Goal: Task Accomplishment & Management: Manage account settings

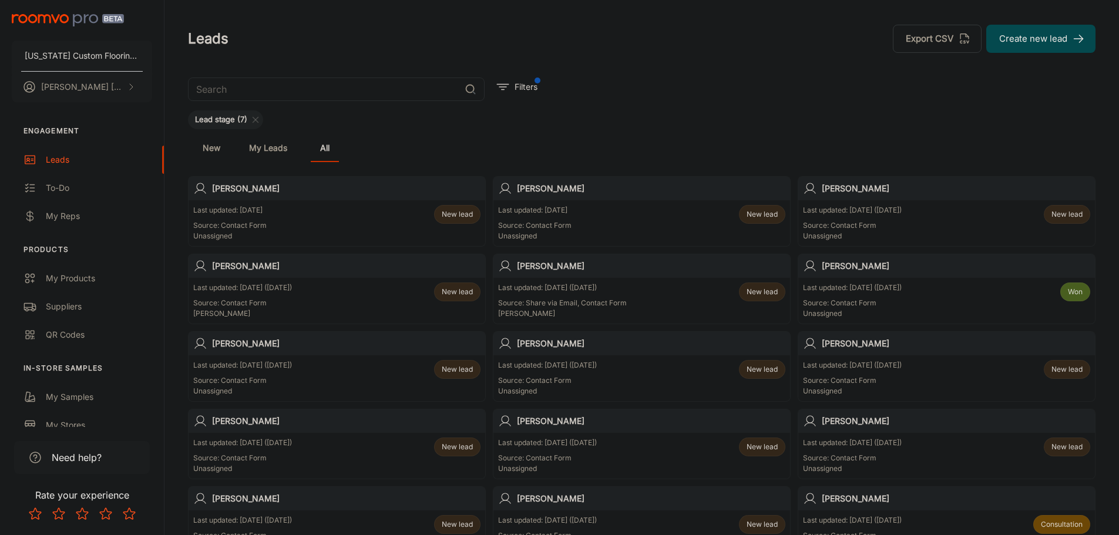
click at [865, 203] on div "Last updated: Sep 27 (9 days ago) Source: Contact Form Unassigned New lead" at bounding box center [946, 223] width 297 height 46
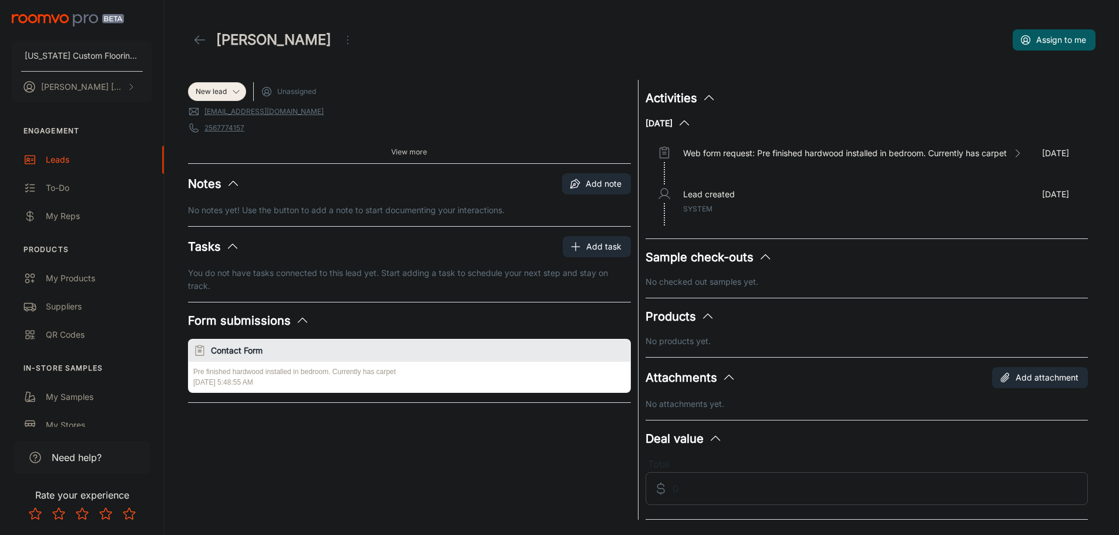
click at [413, 148] on span "View more" at bounding box center [409, 152] width 36 height 11
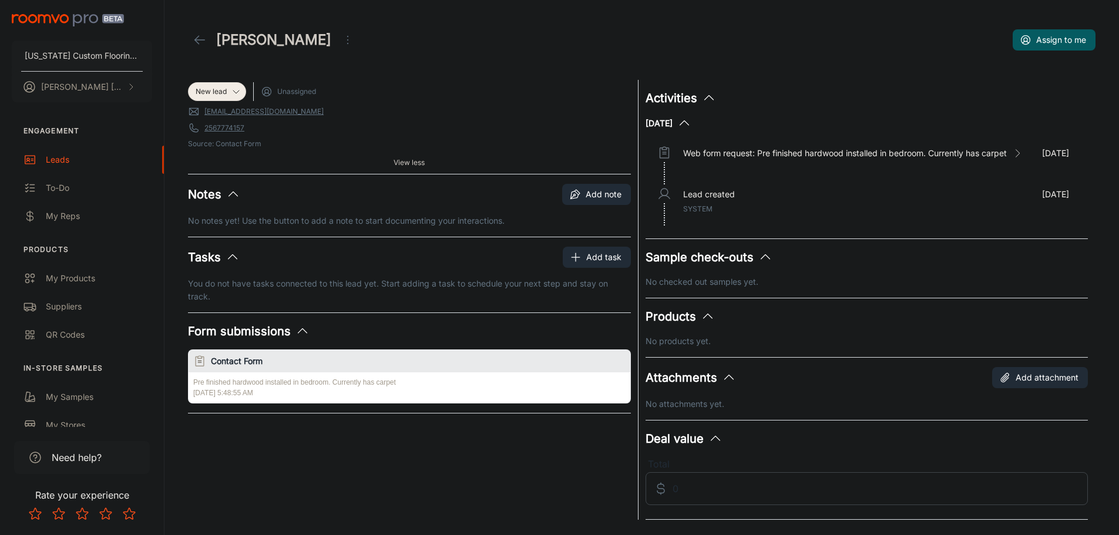
click at [315, 41] on h1 "[PERSON_NAME]" at bounding box center [273, 39] width 115 height 21
click at [341, 38] on icon "Open menu" at bounding box center [348, 40] width 14 height 14
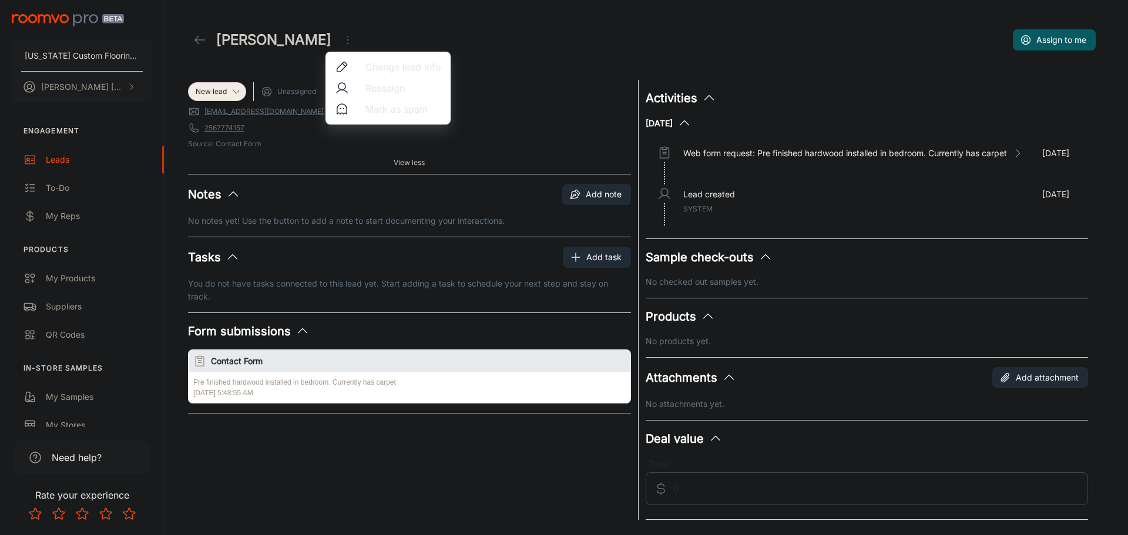
click at [291, 38] on div at bounding box center [564, 267] width 1128 height 535
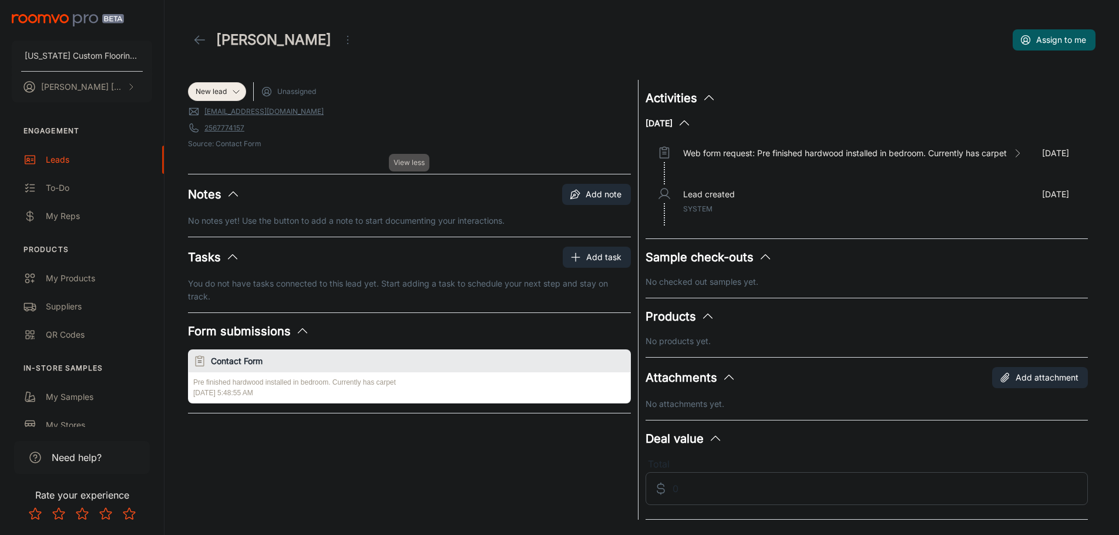
click at [404, 162] on span "View less" at bounding box center [409, 162] width 31 height 11
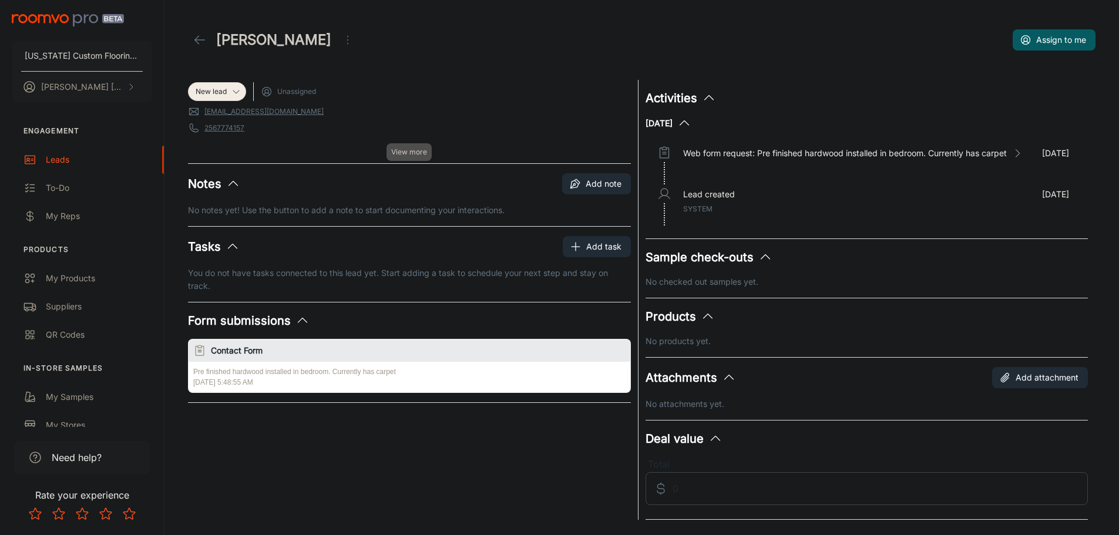
click at [404, 159] on button "View more" at bounding box center [409, 152] width 45 height 18
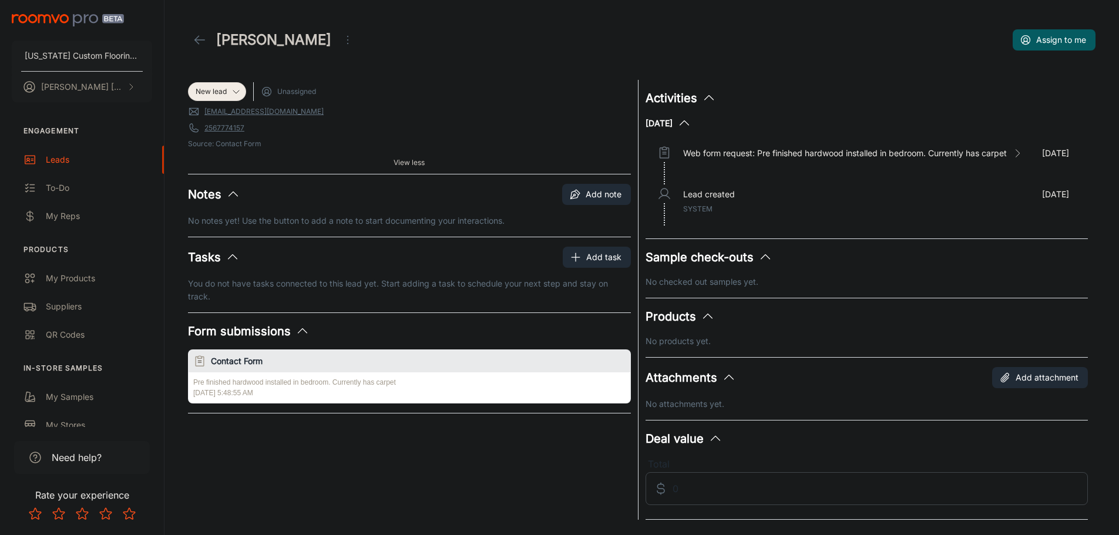
click at [246, 114] on link "sw18621@gmail.com" at bounding box center [263, 111] width 119 height 11
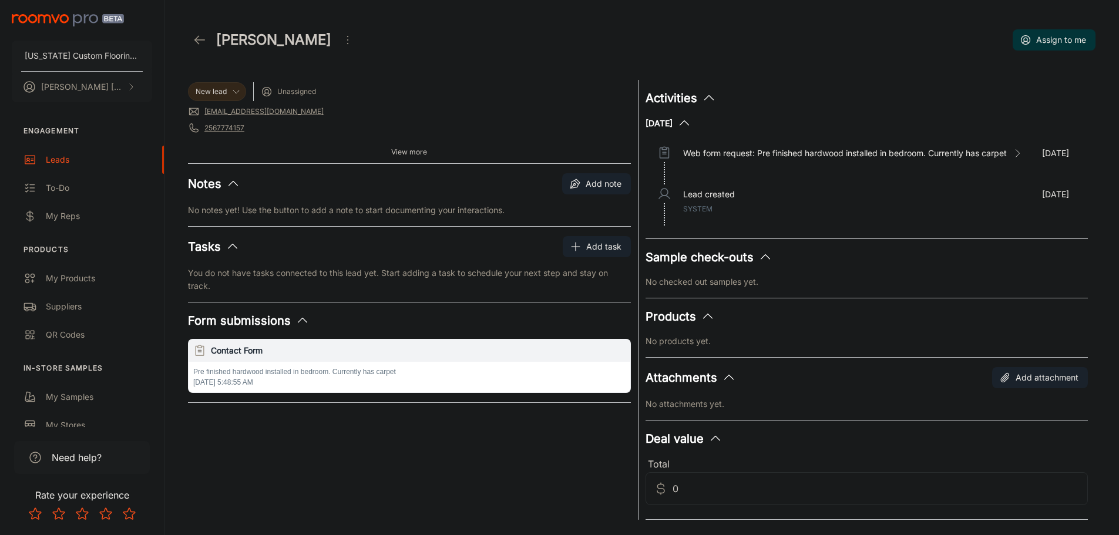
click at [1077, 43] on button "Assign to me" at bounding box center [1054, 39] width 83 height 21
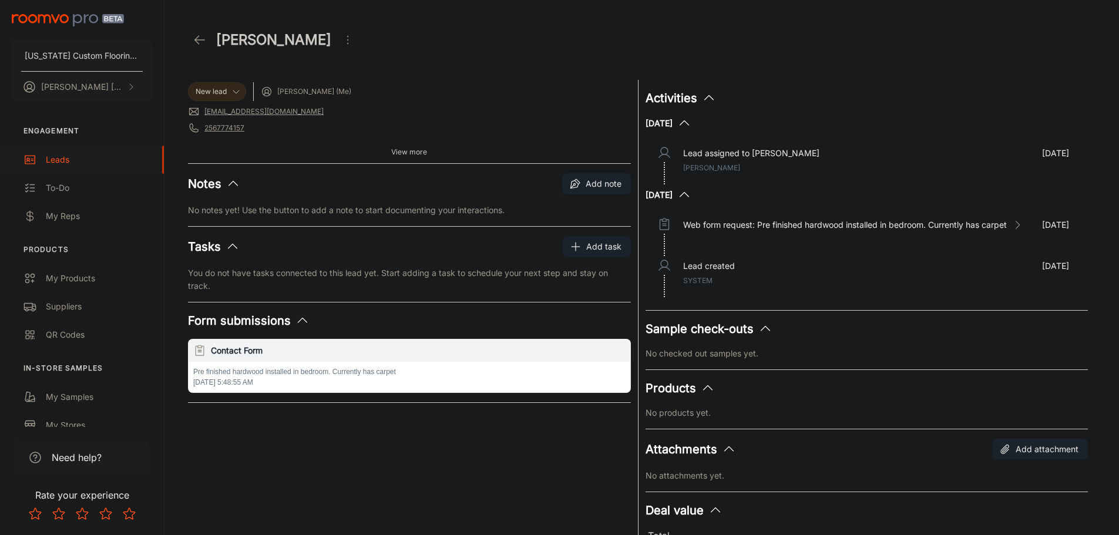
click at [61, 160] on div "Leads" at bounding box center [99, 159] width 106 height 13
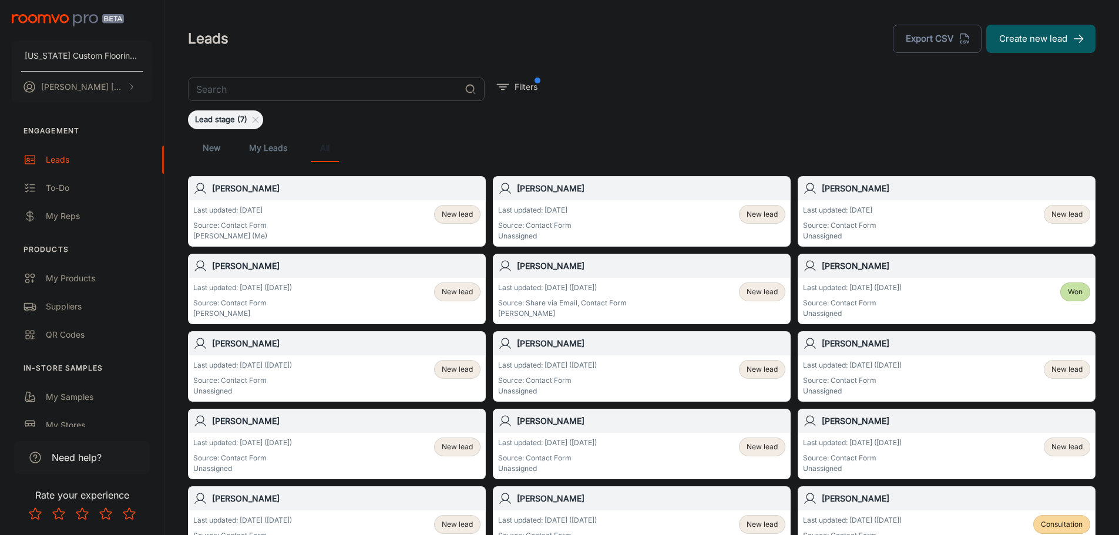
click at [560, 267] on h6 "[PERSON_NAME]" at bounding box center [651, 266] width 268 height 13
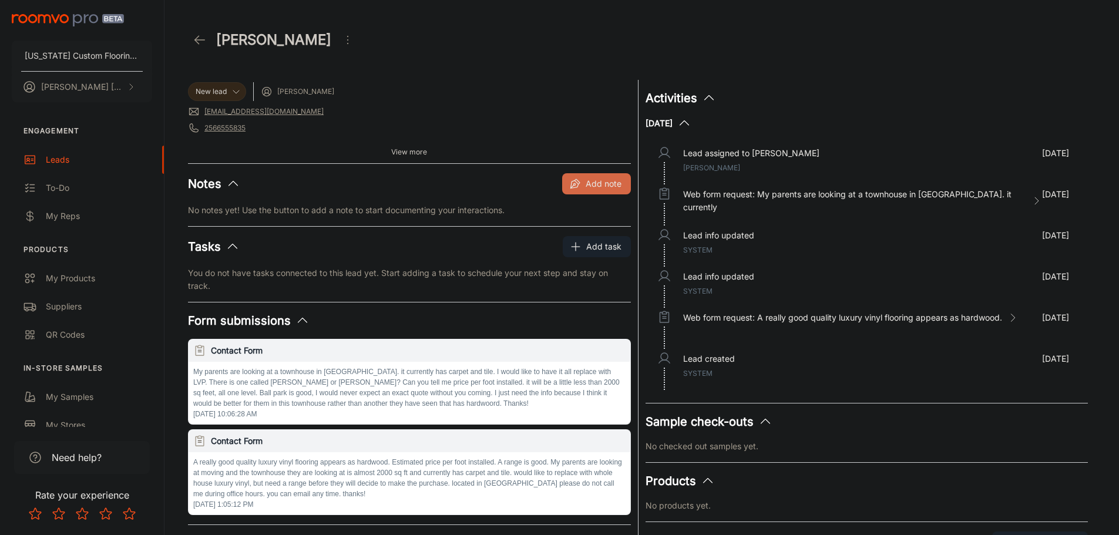
click at [592, 180] on button "Add note" at bounding box center [596, 183] width 69 height 21
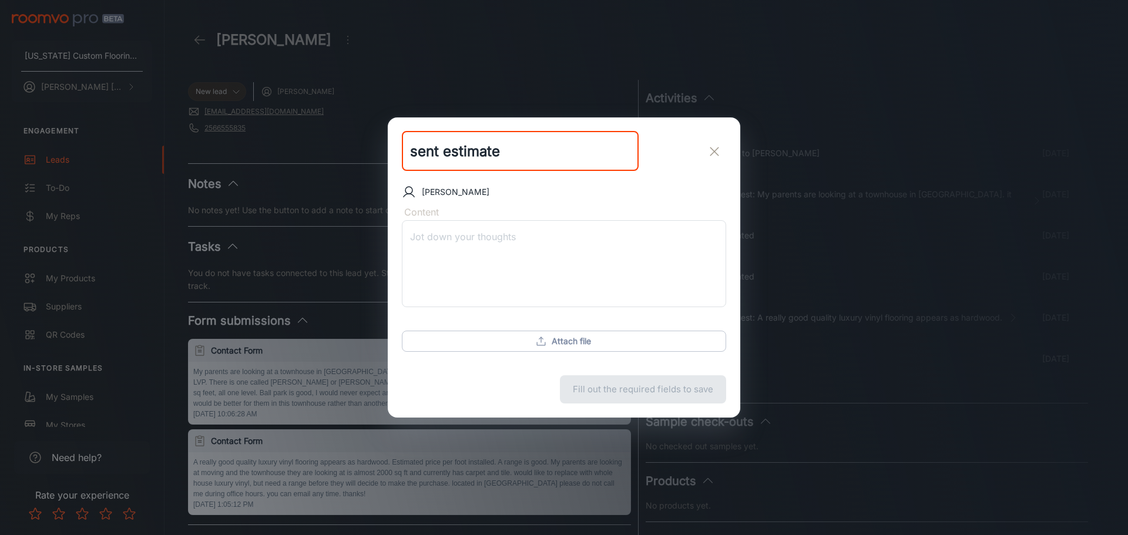
type input "sent estimate"
click at [726, 150] on div "sent estimate ​" at bounding box center [564, 151] width 352 height 68
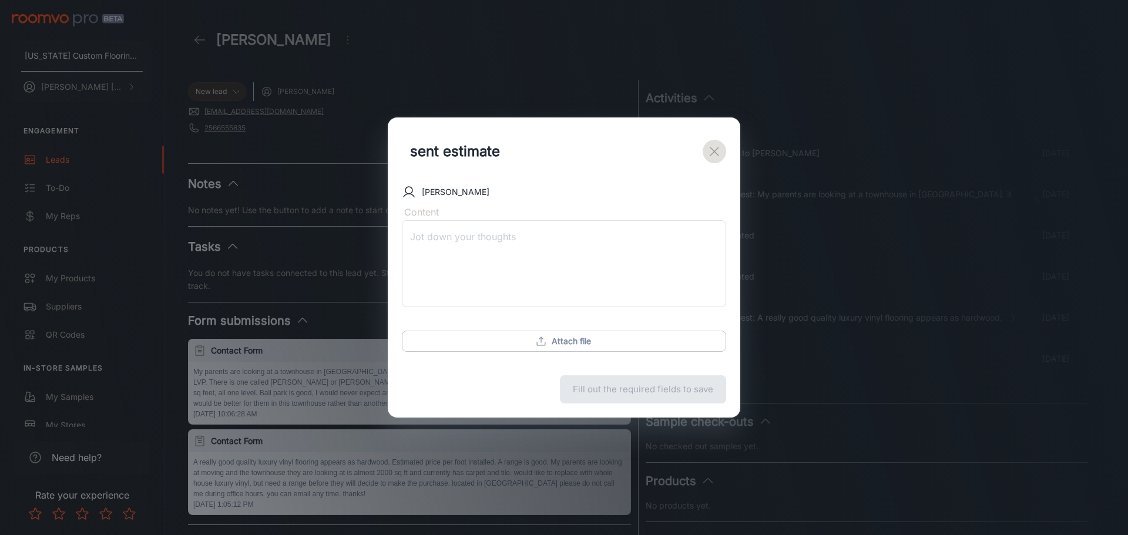
click at [715, 149] on icon "exit" at bounding box center [714, 152] width 14 height 14
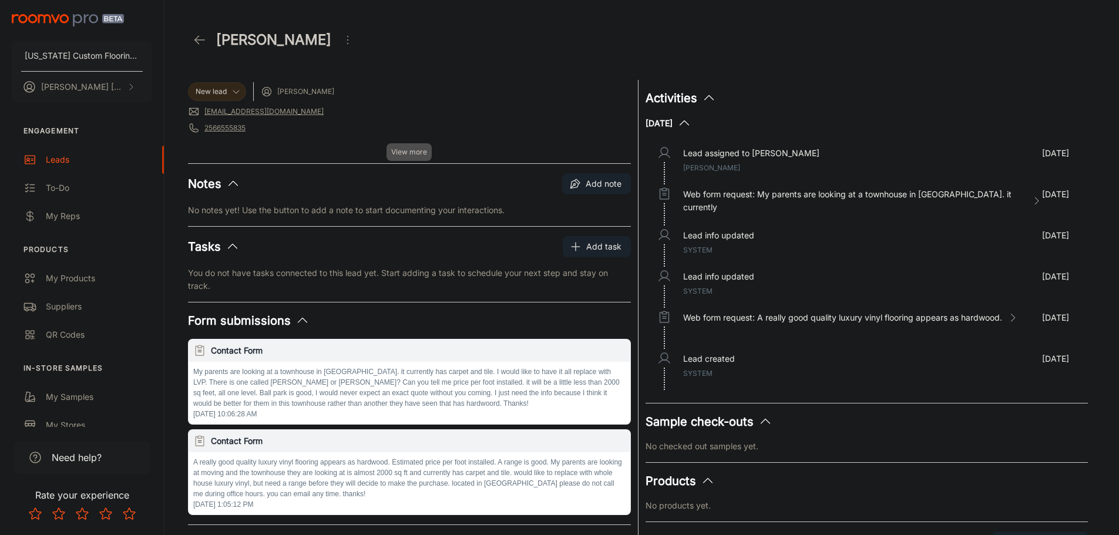
click at [422, 153] on span "View more" at bounding box center [409, 152] width 36 height 11
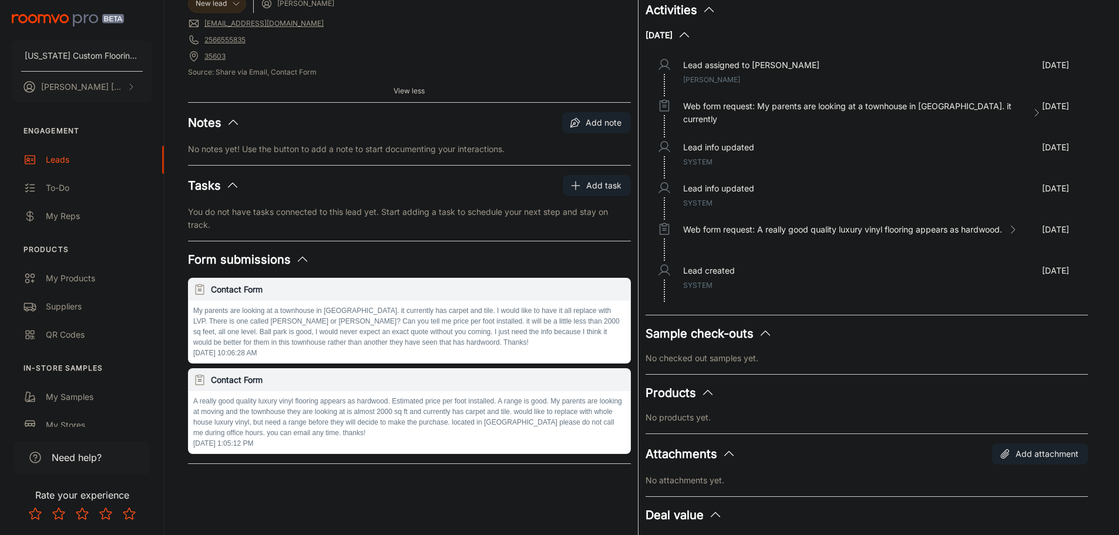
scroll to position [79, 0]
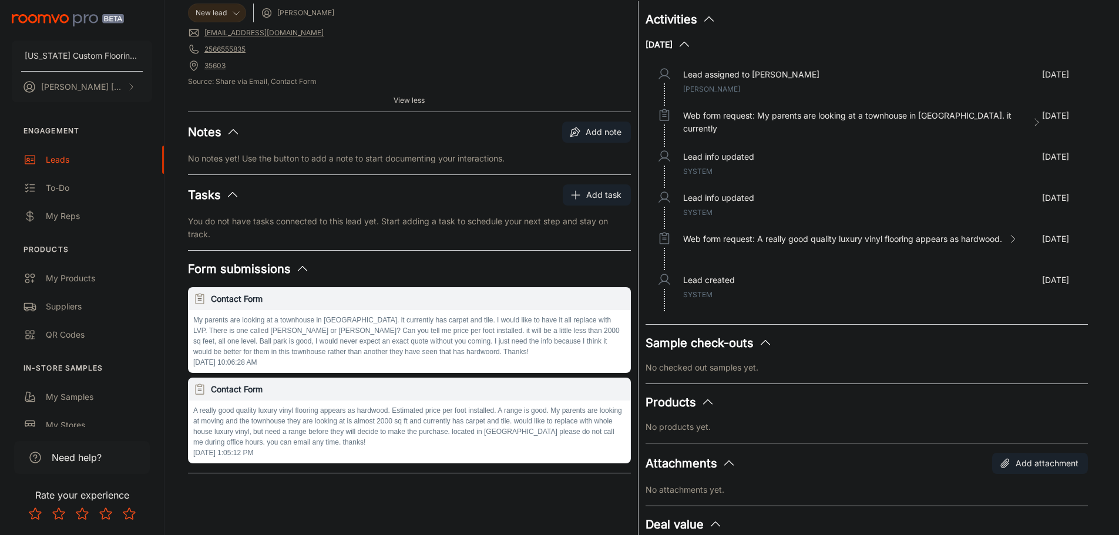
click at [207, 196] on button "Tasks" at bounding box center [214, 195] width 52 height 18
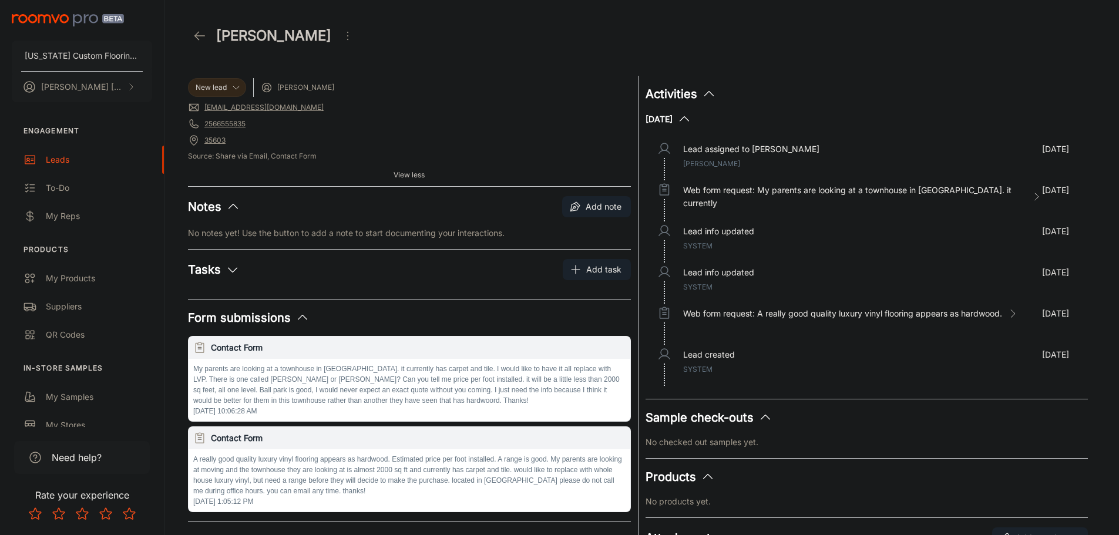
scroll to position [0, 0]
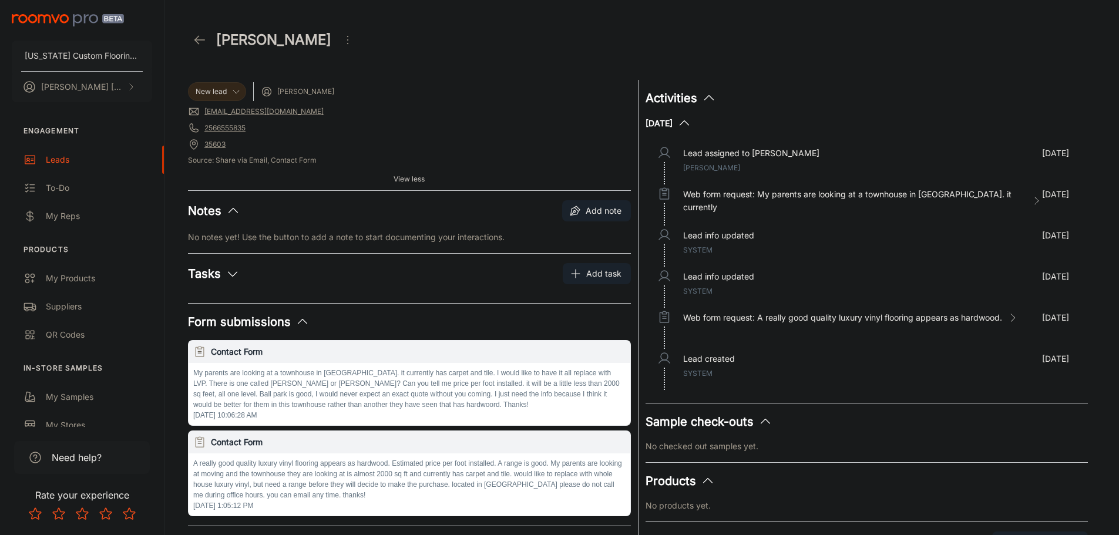
click at [211, 212] on button "Notes" at bounding box center [214, 211] width 52 height 18
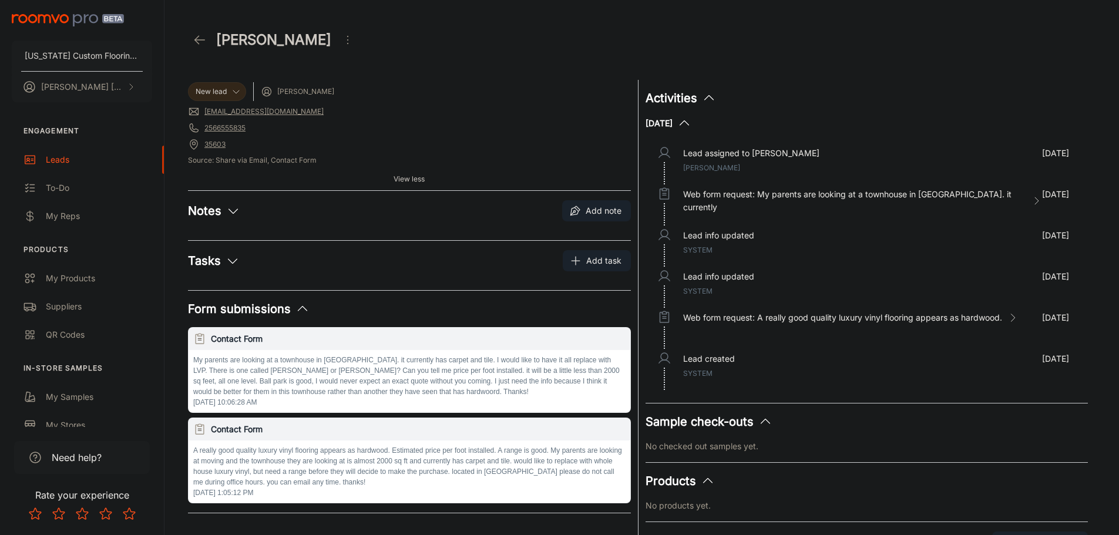
click at [234, 217] on icon "button" at bounding box center [233, 211] width 14 height 14
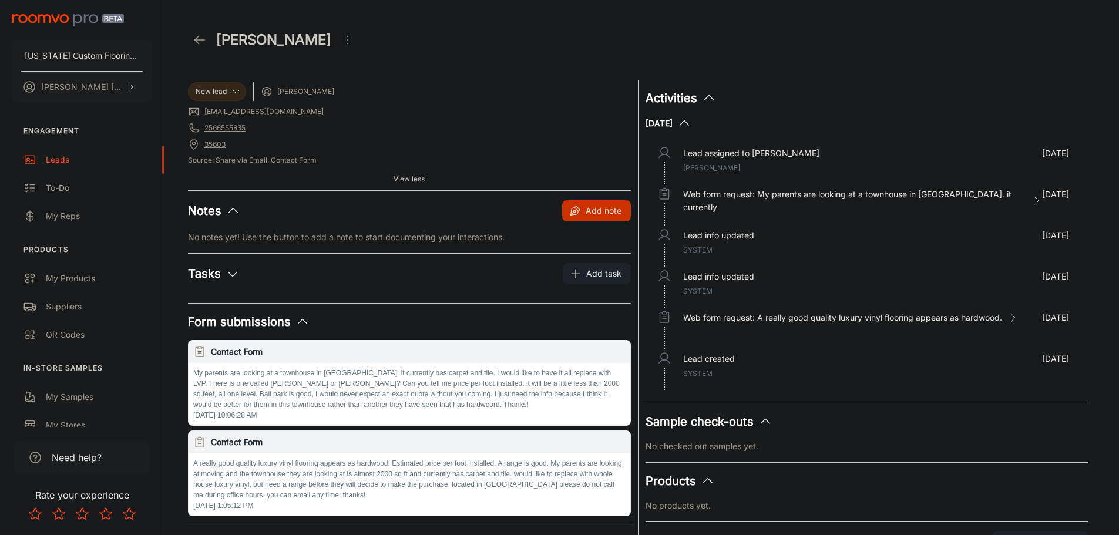
click at [608, 211] on button "Add note" at bounding box center [596, 210] width 69 height 21
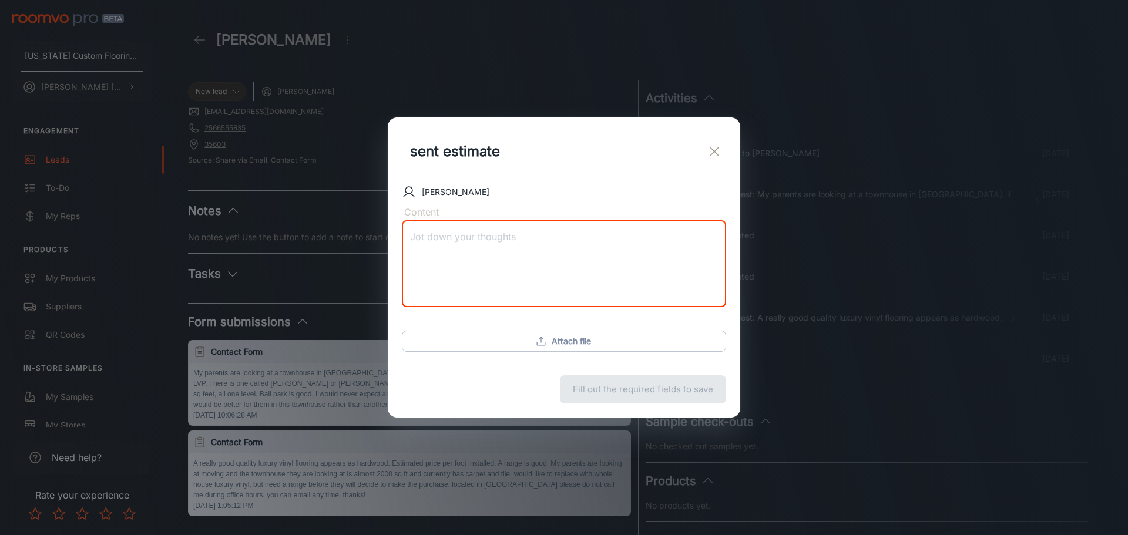
click at [464, 246] on textarea "Content" at bounding box center [564, 264] width 308 height 68
click at [510, 235] on textarea "Estimate was sent 10/32025" at bounding box center [564, 264] width 308 height 68
type textarea "Estimate was sent 10/3/2025"
click at [673, 389] on button "Save note" at bounding box center [684, 389] width 83 height 28
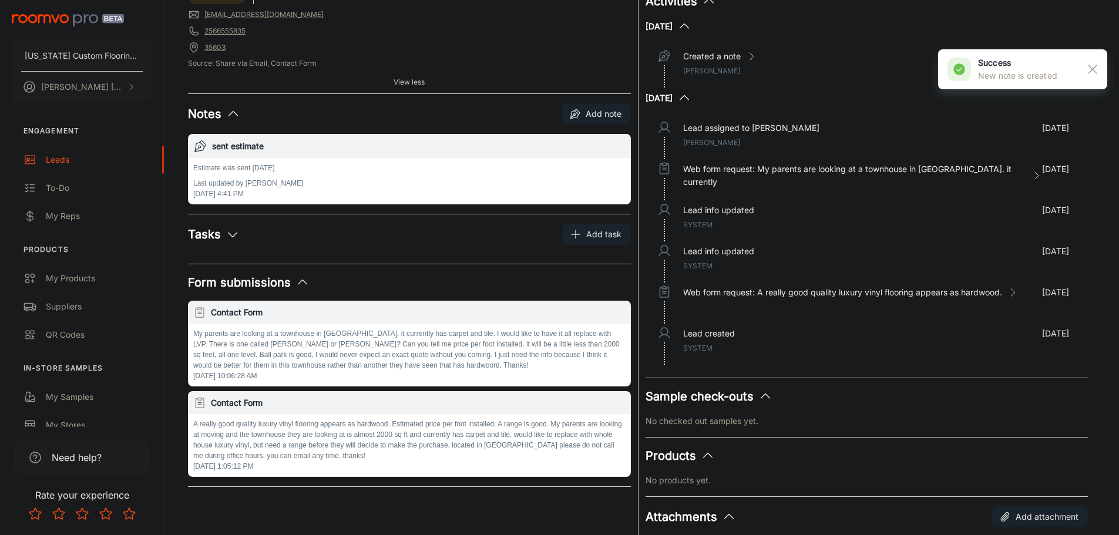
scroll to position [117, 0]
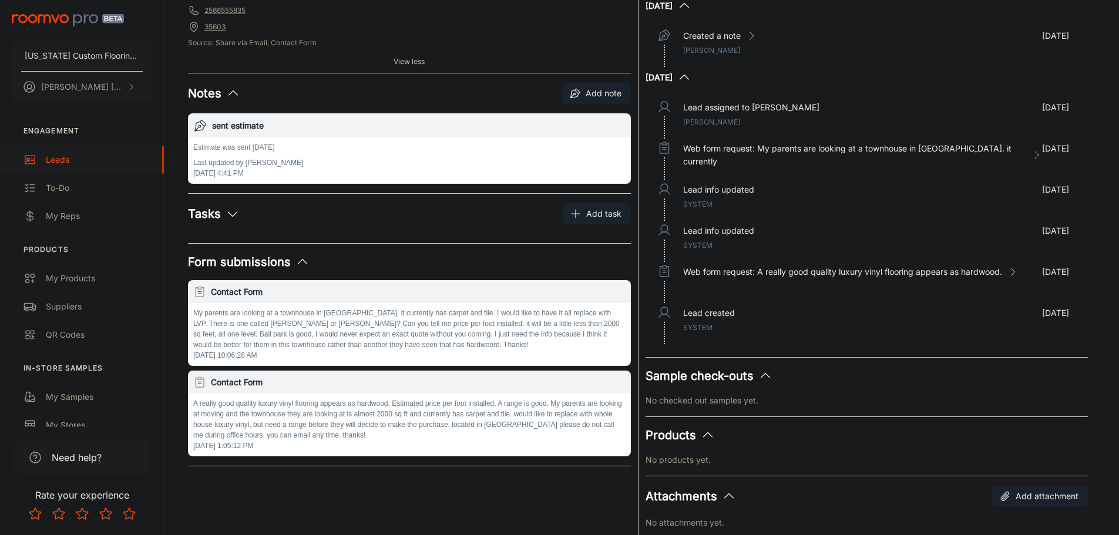
click at [67, 161] on div "Leads" at bounding box center [99, 159] width 106 height 13
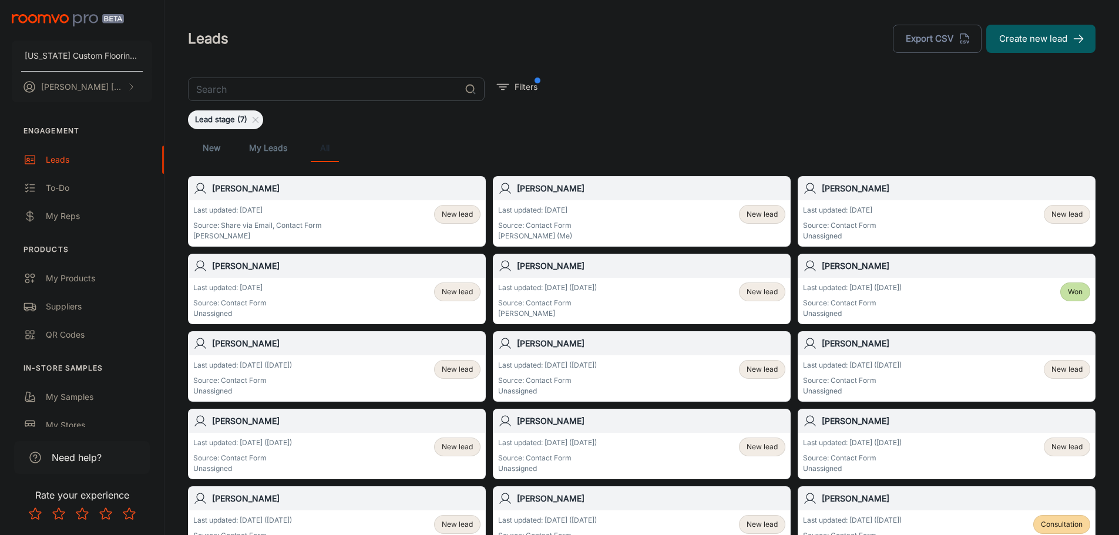
click at [248, 268] on h6 "[PERSON_NAME]" at bounding box center [346, 266] width 268 height 13
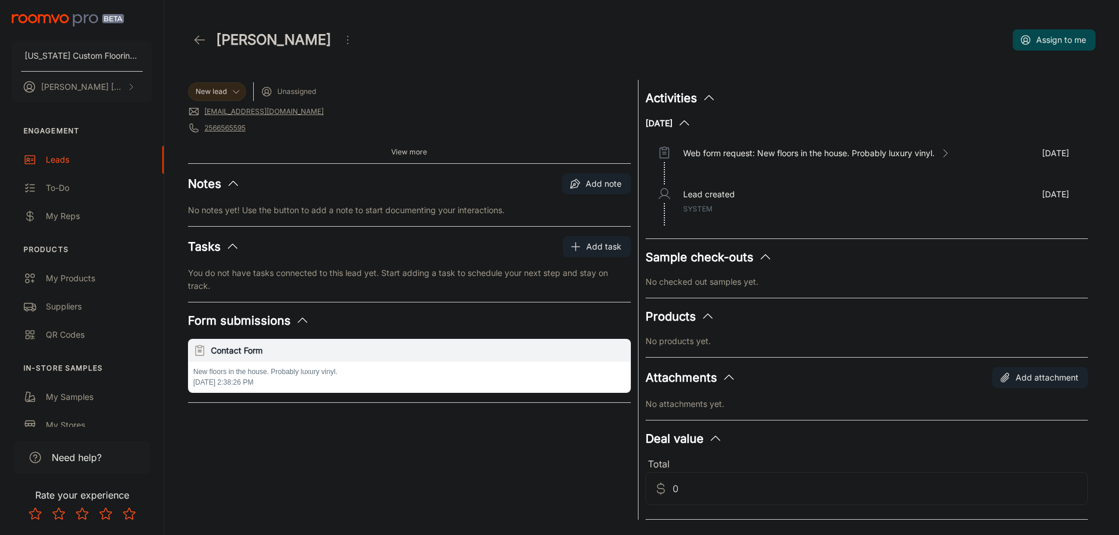
click at [260, 351] on h6 "Contact Form" at bounding box center [418, 350] width 415 height 13
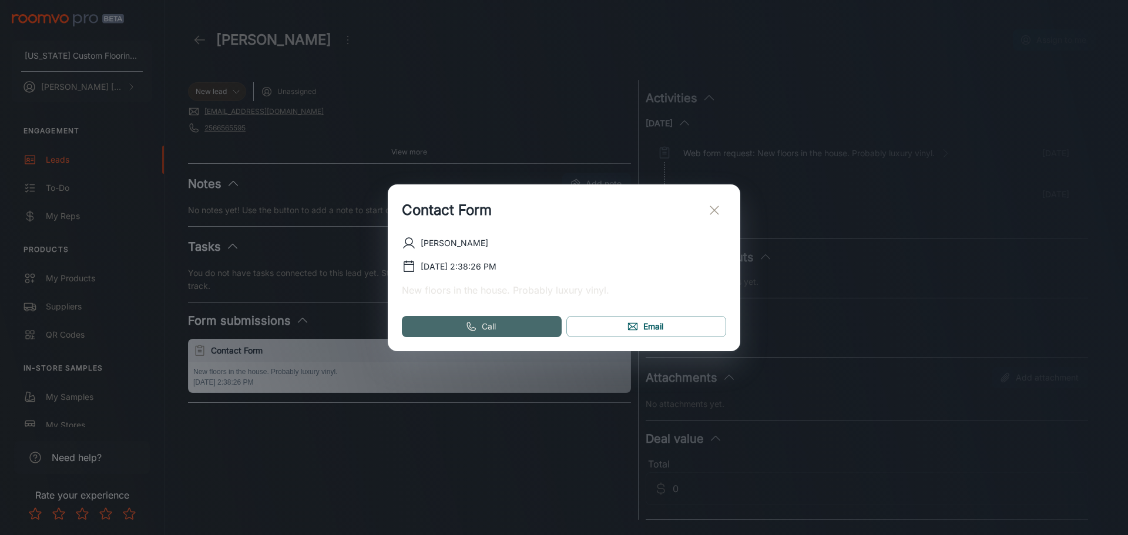
click at [536, 328] on link "Call" at bounding box center [482, 326] width 160 height 21
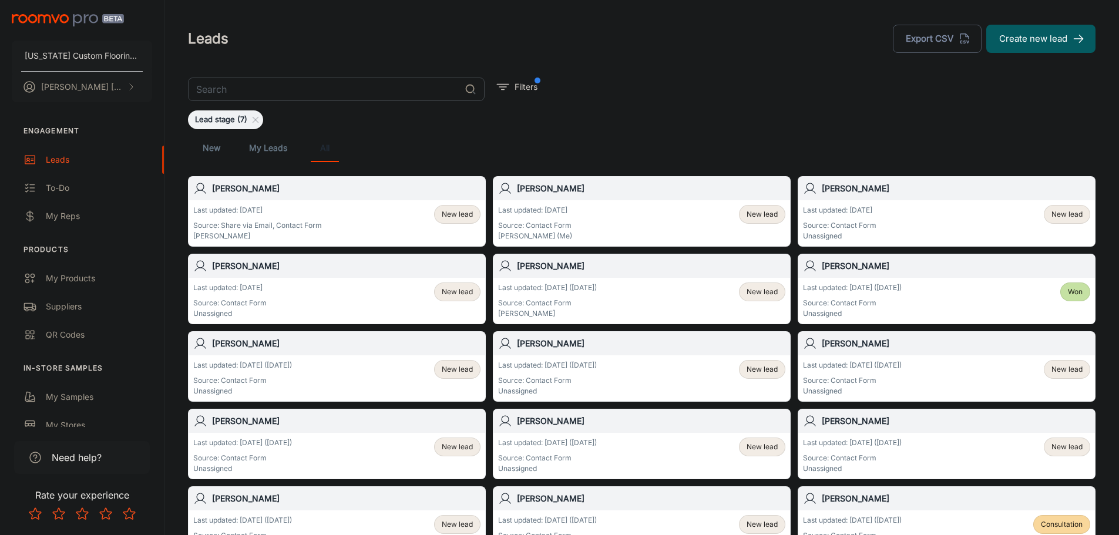
click at [533, 267] on h6 "[PERSON_NAME]" at bounding box center [651, 266] width 268 height 13
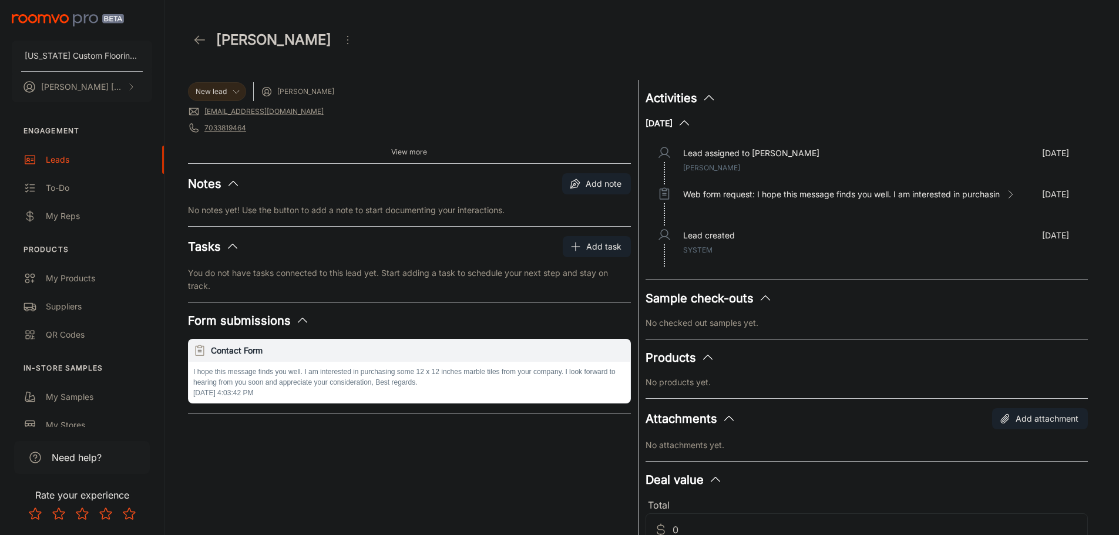
click at [292, 112] on link "project@randconstructioncorp.com" at bounding box center [263, 111] width 119 height 11
click at [603, 183] on button "Add note" at bounding box center [596, 183] width 69 height 21
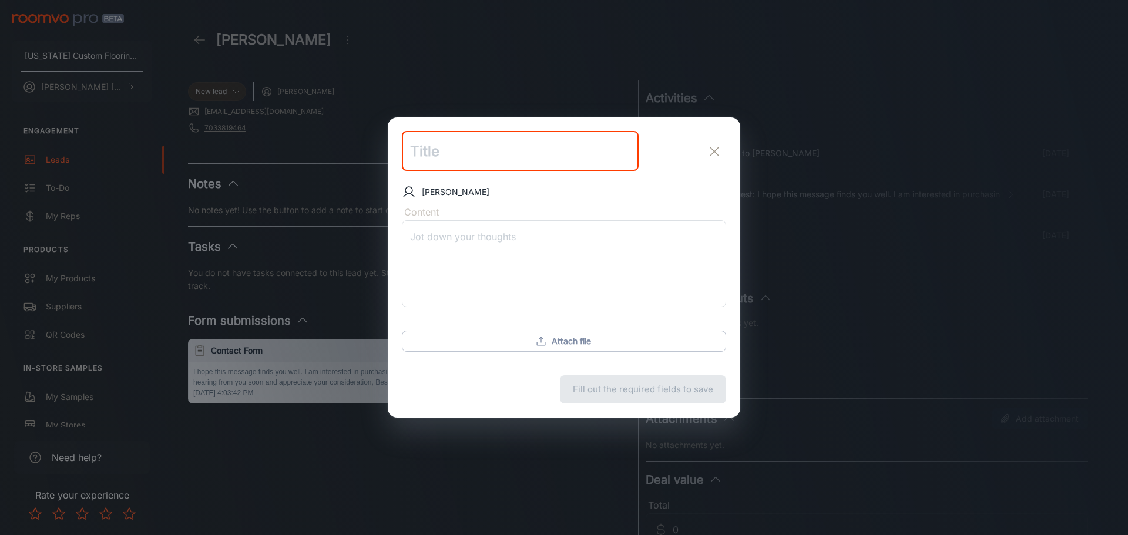
click at [431, 152] on input "text" at bounding box center [520, 152] width 237 height 40
type input "reply"
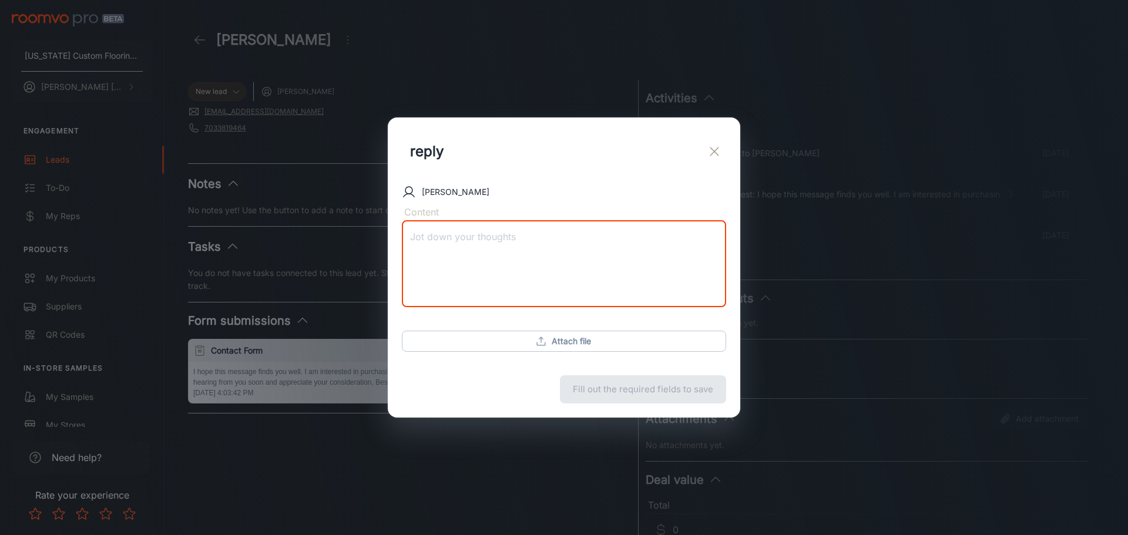
click at [457, 230] on textarea "Content" at bounding box center [564, 264] width 308 height 68
type textarea "sent email [DATE]"
click at [683, 391] on button "Save note" at bounding box center [684, 389] width 83 height 28
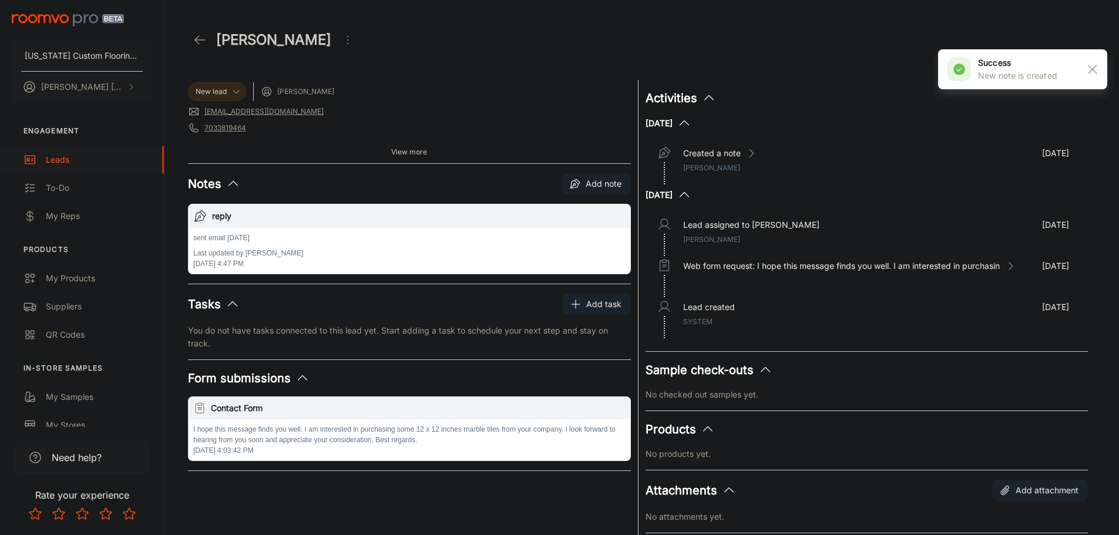
click at [73, 156] on div "Leads" at bounding box center [99, 159] width 106 height 13
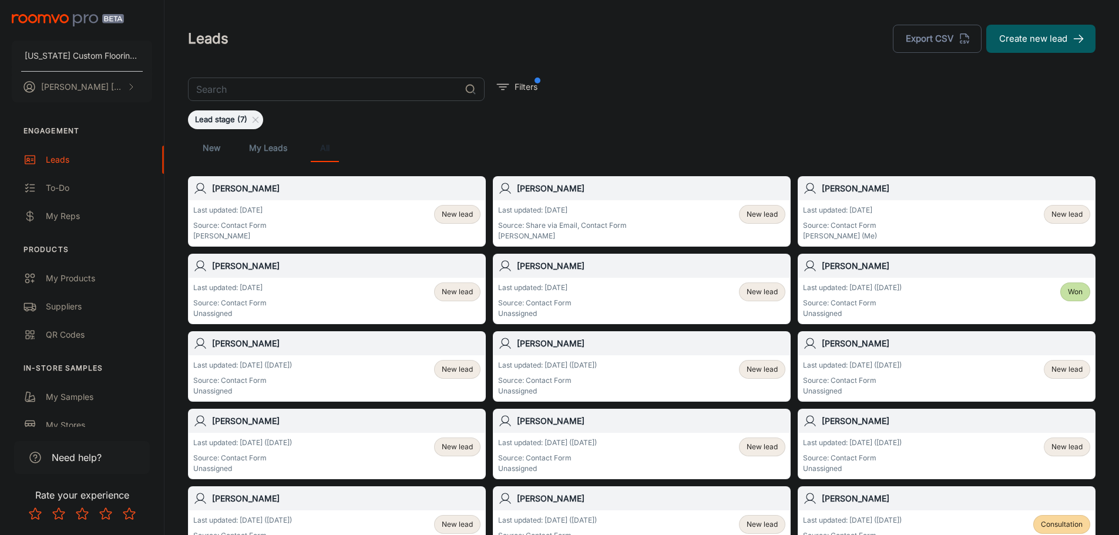
click at [542, 261] on h6 "[PERSON_NAME]" at bounding box center [651, 266] width 268 height 13
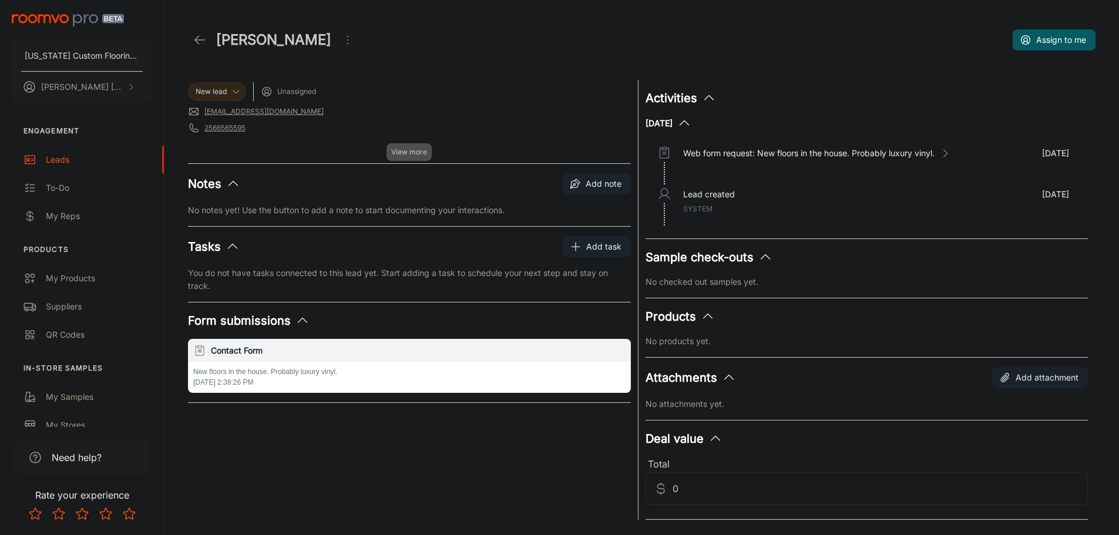
click at [405, 149] on span "View more" at bounding box center [409, 152] width 36 height 11
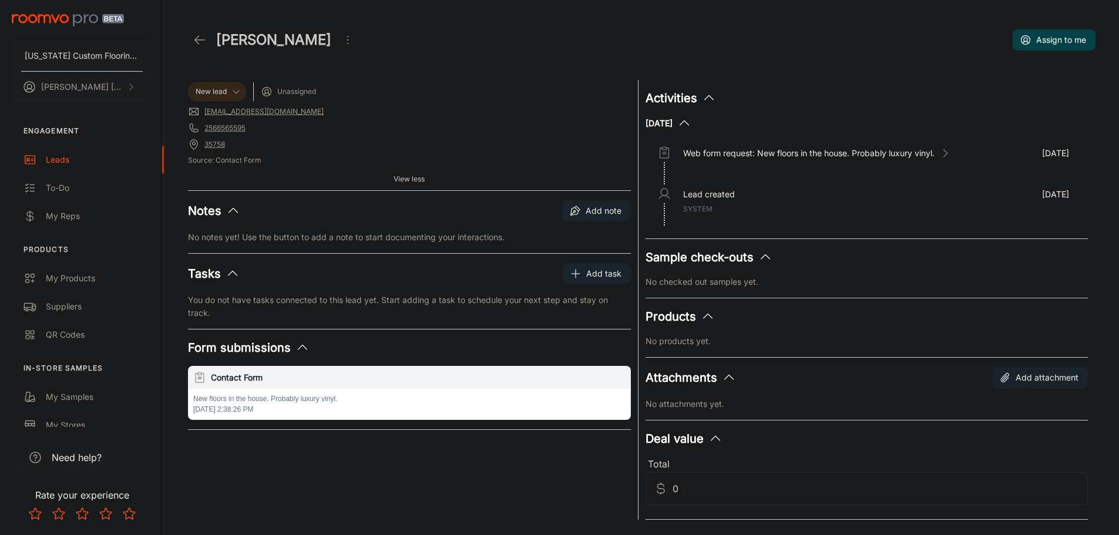
click at [1049, 41] on button "Assign to me" at bounding box center [1054, 39] width 83 height 21
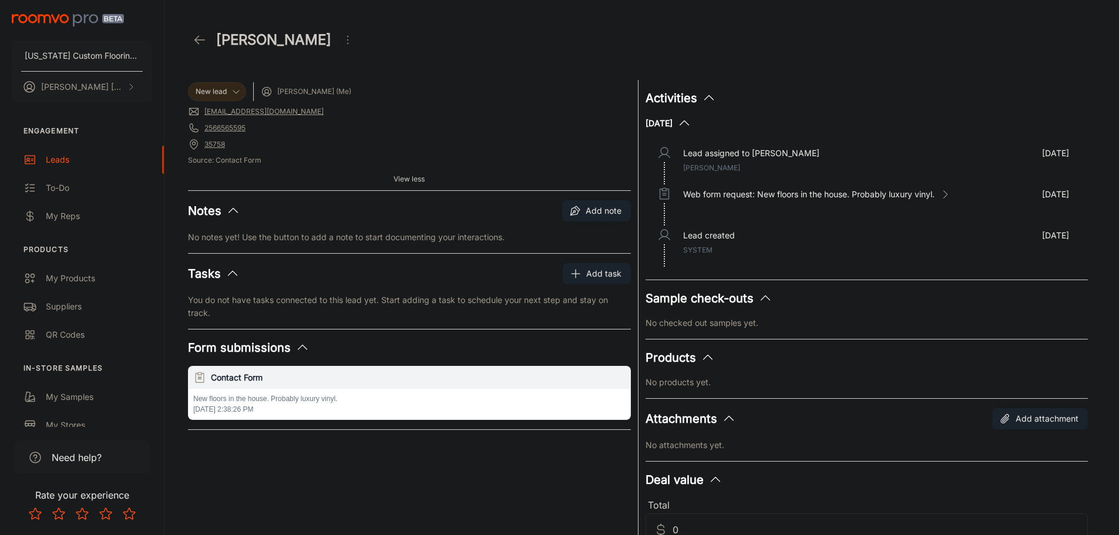
click at [341, 38] on icon "Open menu" at bounding box center [348, 40] width 14 height 14
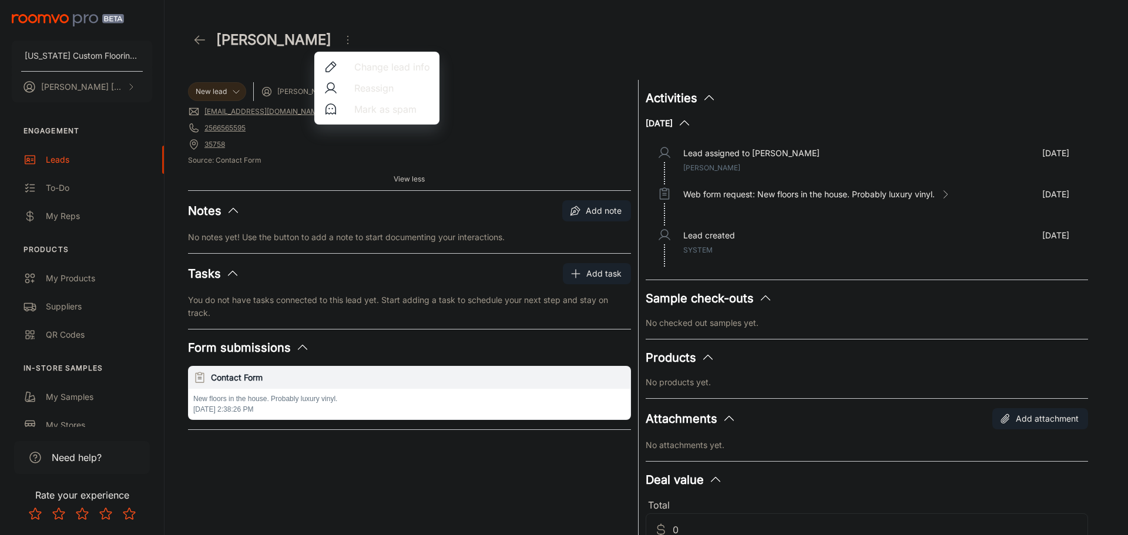
click at [479, 88] on div at bounding box center [564, 267] width 1128 height 535
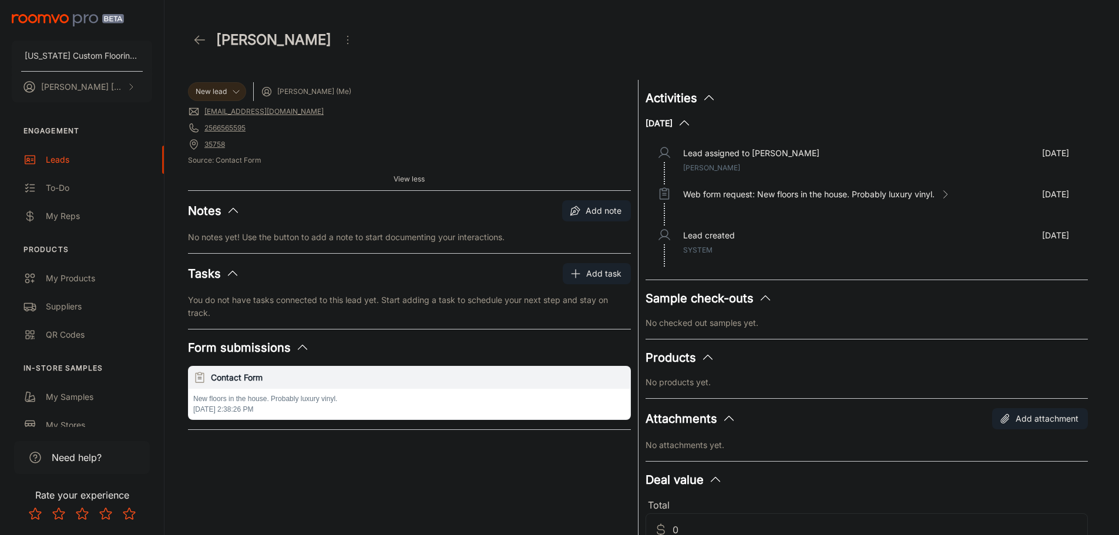
click at [253, 378] on h6 "Contact Form" at bounding box center [418, 377] width 415 height 13
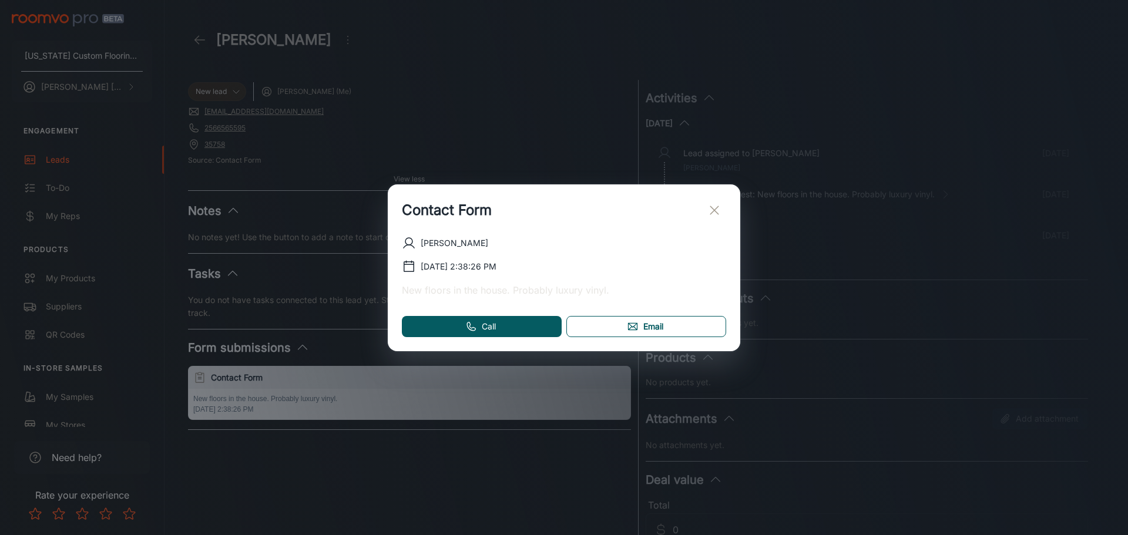
click at [609, 327] on link "Email" at bounding box center [646, 326] width 160 height 21
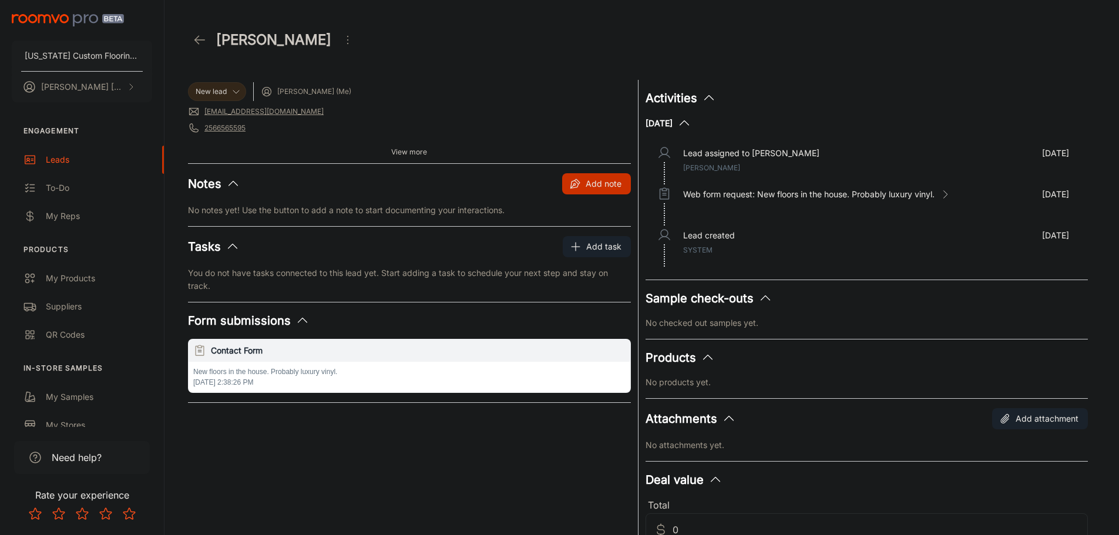
click at [601, 180] on button "Add note" at bounding box center [596, 183] width 69 height 21
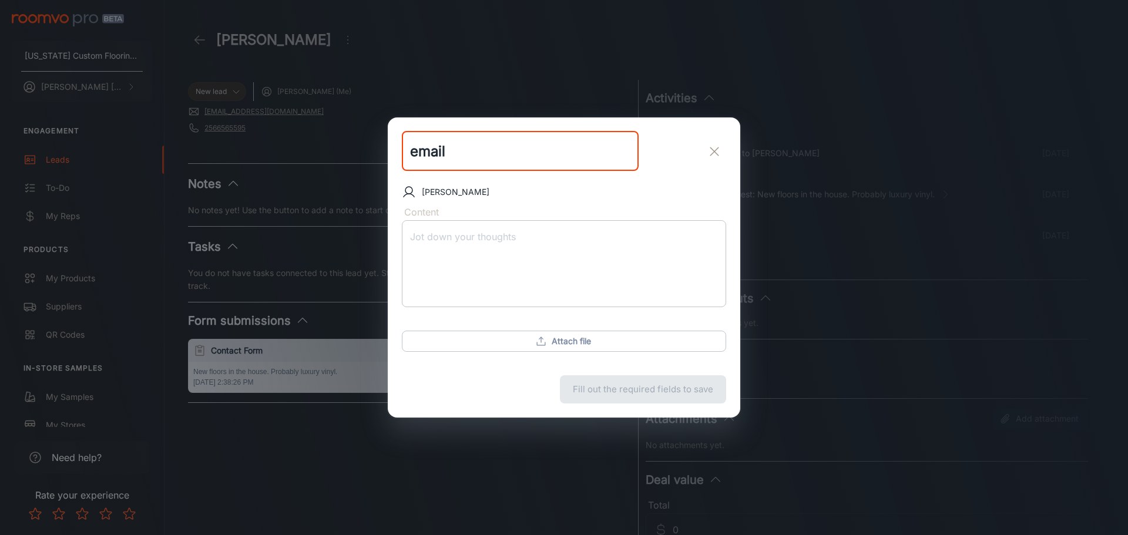
type input "email"
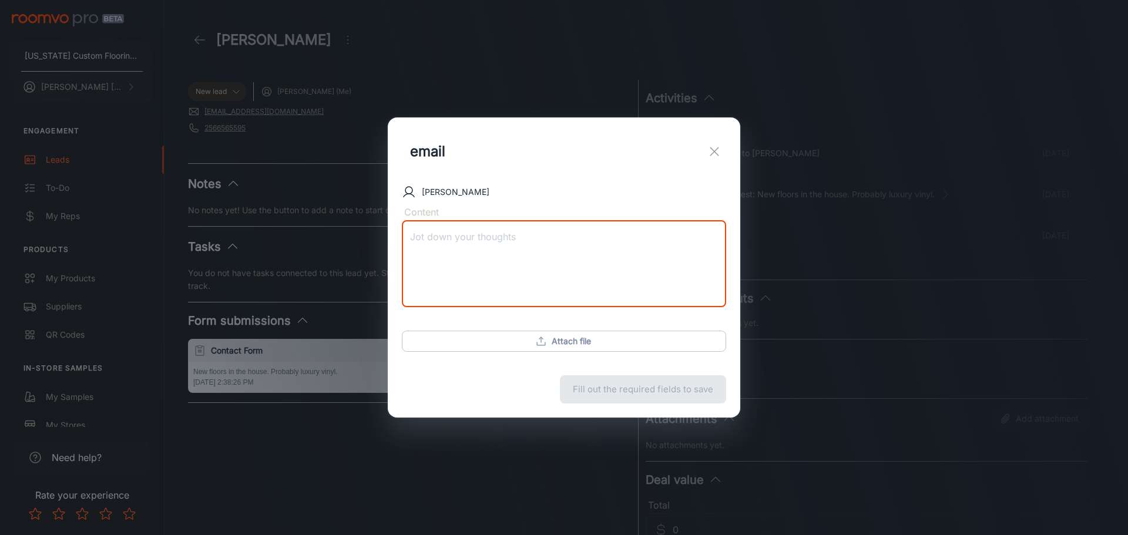
click at [477, 237] on textarea "Content" at bounding box center [564, 264] width 308 height 68
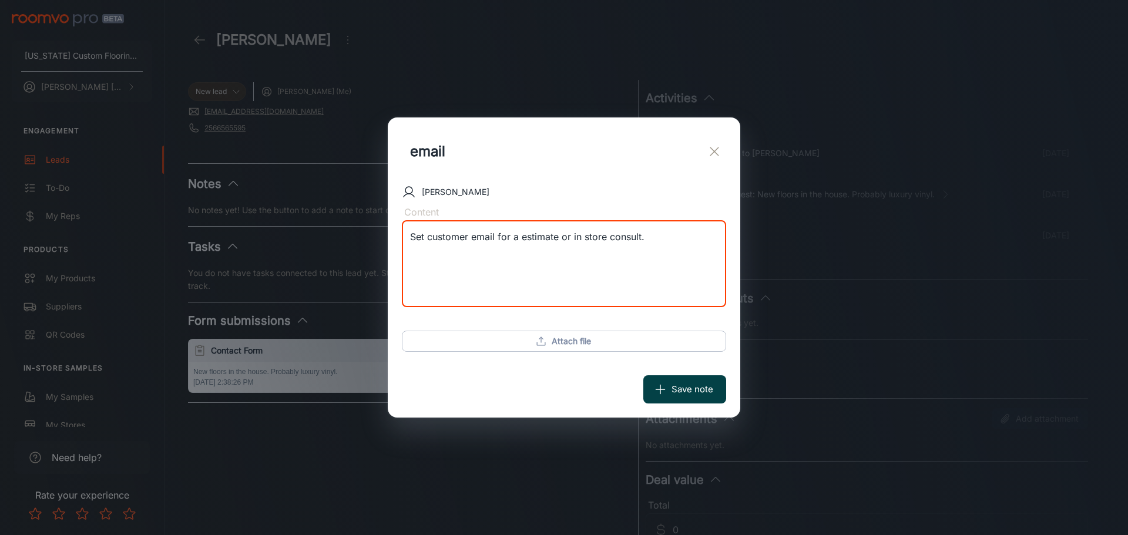
type textarea "Set customer email for a estimate or in store consult."
click at [670, 385] on button "Save note" at bounding box center [684, 389] width 83 height 28
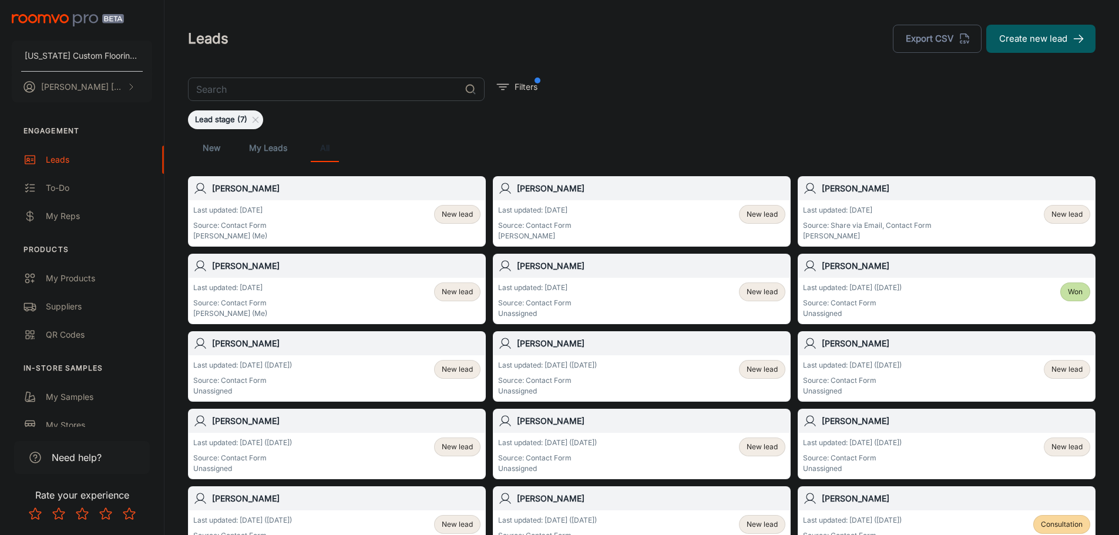
click at [752, 213] on span "New lead" at bounding box center [762, 214] width 31 height 11
click at [560, 265] on h6 "David Bennett" at bounding box center [651, 266] width 268 height 13
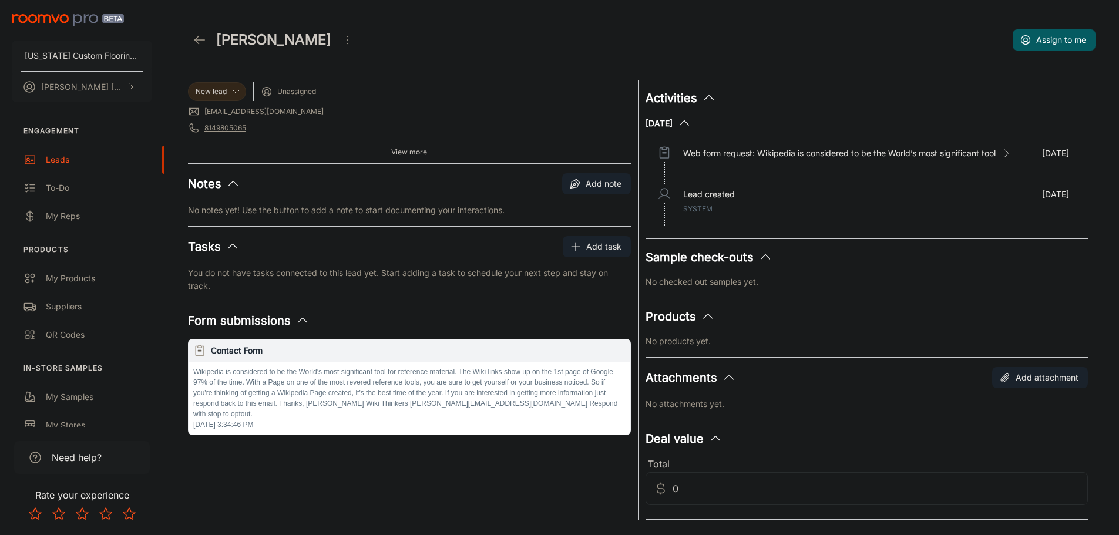
click at [341, 41] on icon "Open menu" at bounding box center [348, 40] width 14 height 14
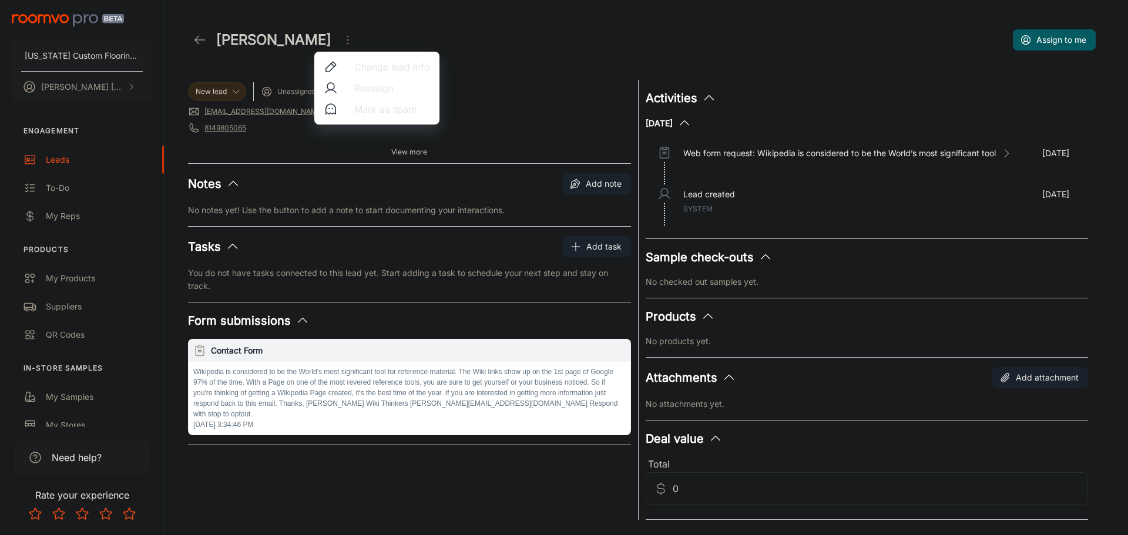
click at [364, 103] on span "Mark as spam" at bounding box center [392, 109] width 76 height 14
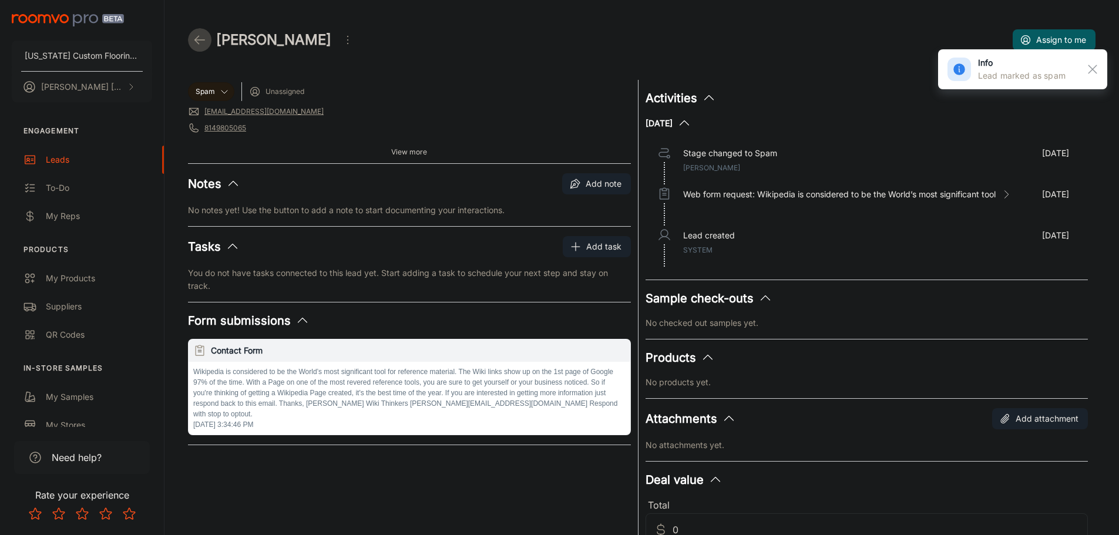
click at [203, 41] on icon at bounding box center [200, 40] width 14 height 14
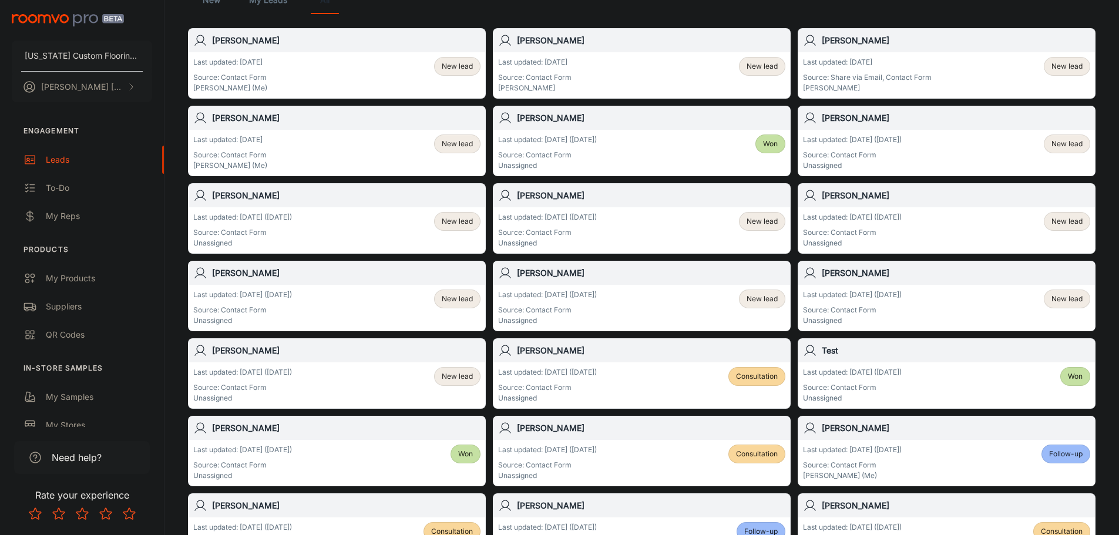
scroll to position [176, 0]
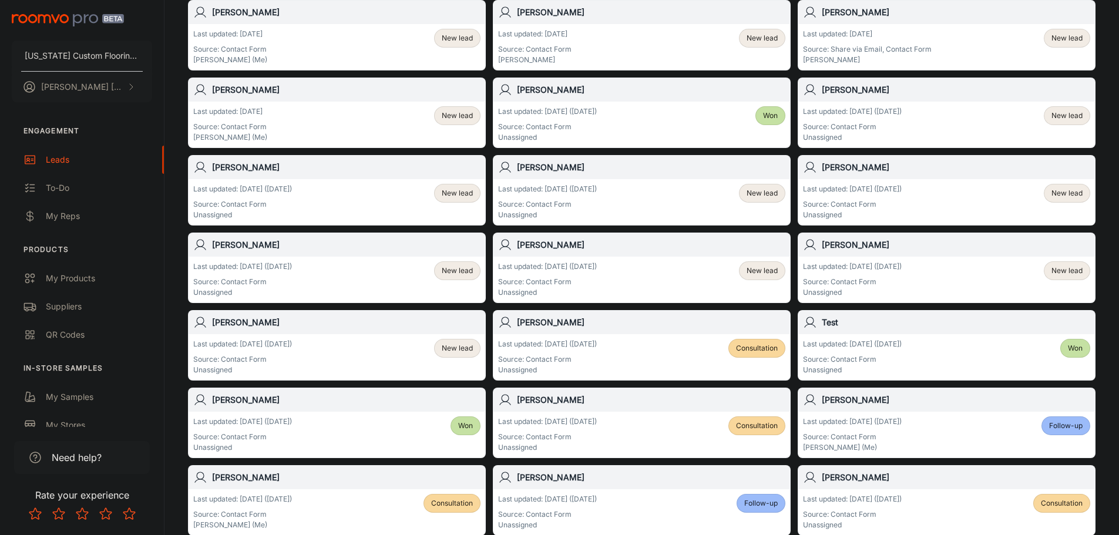
click at [228, 240] on h6 "[PERSON_NAME]" at bounding box center [346, 245] width 268 height 13
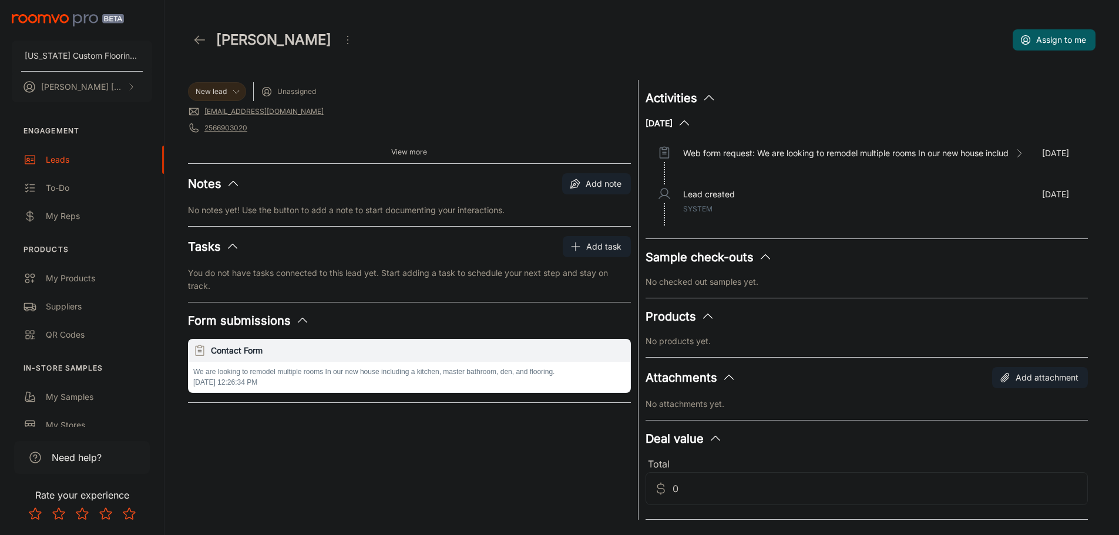
click at [244, 108] on link "[EMAIL_ADDRESS][DOMAIN_NAME]" at bounding box center [263, 111] width 119 height 11
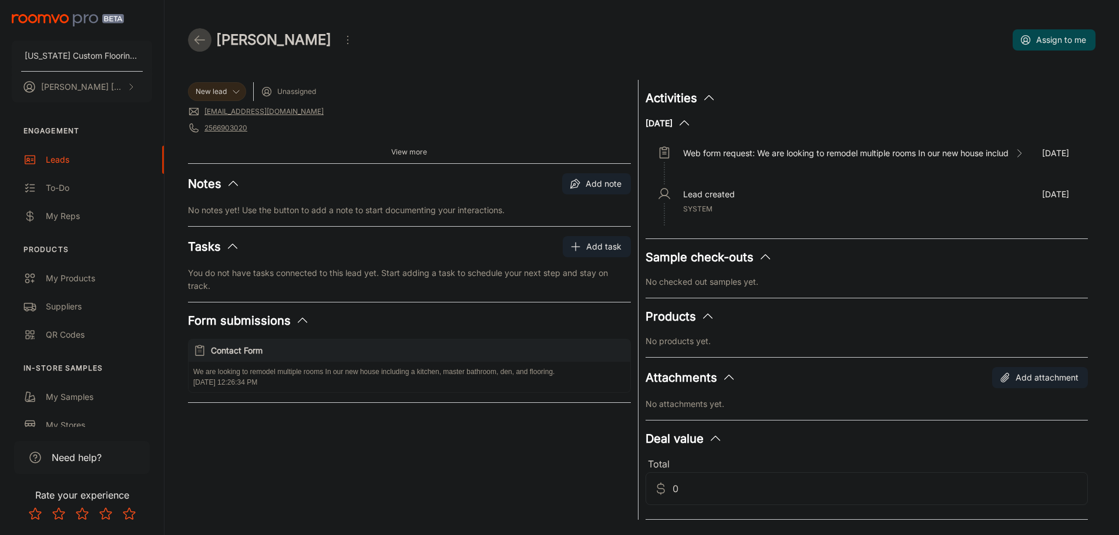
click at [207, 37] on link at bounding box center [199, 39] width 23 height 23
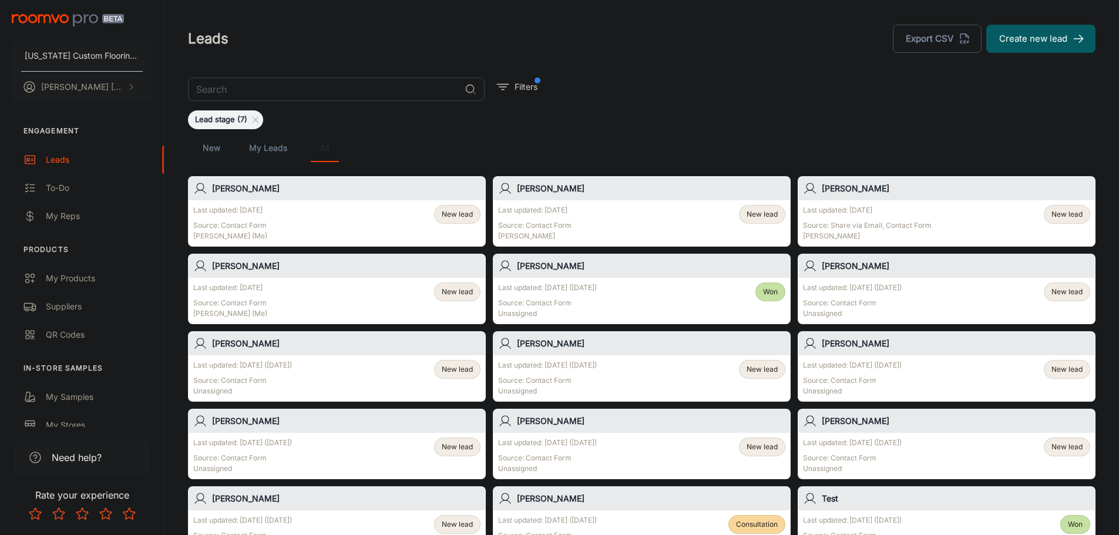
click at [240, 341] on h6 "[PERSON_NAME]" at bounding box center [346, 343] width 268 height 13
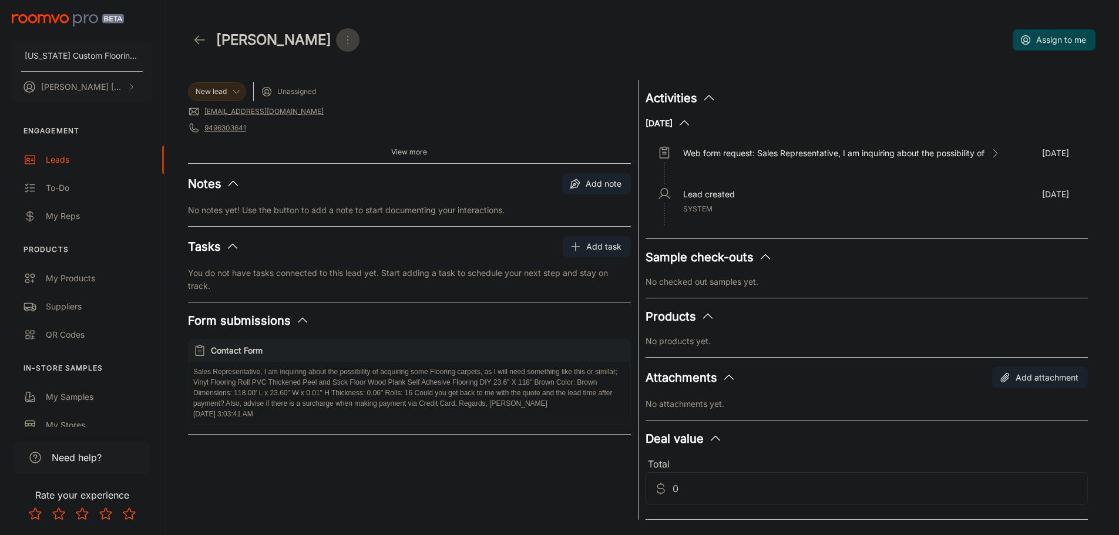
click at [341, 39] on icon "Open menu" at bounding box center [348, 40] width 14 height 14
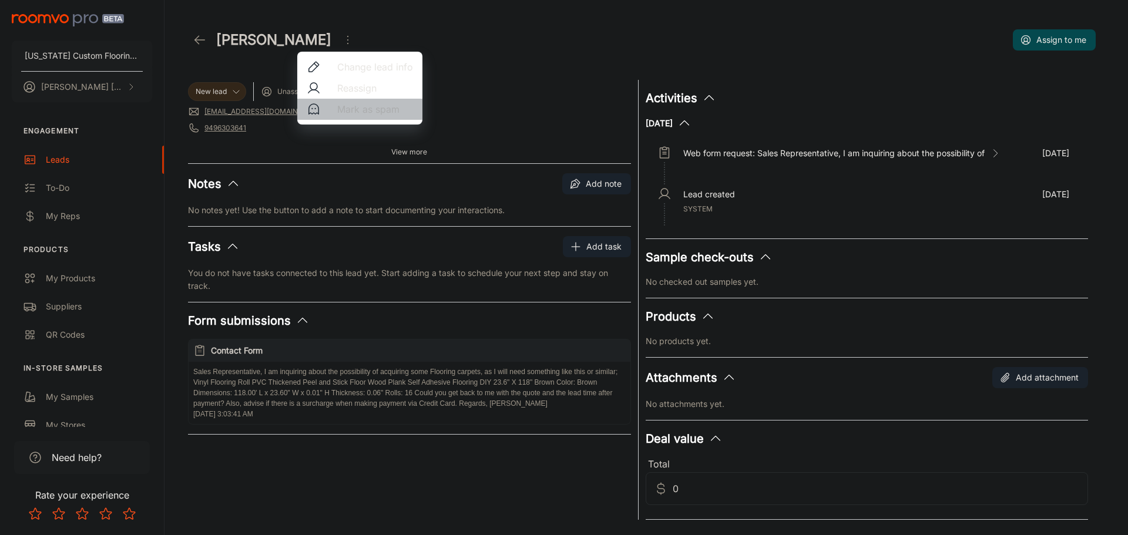
click at [362, 110] on span "Mark as spam" at bounding box center [375, 109] width 76 height 14
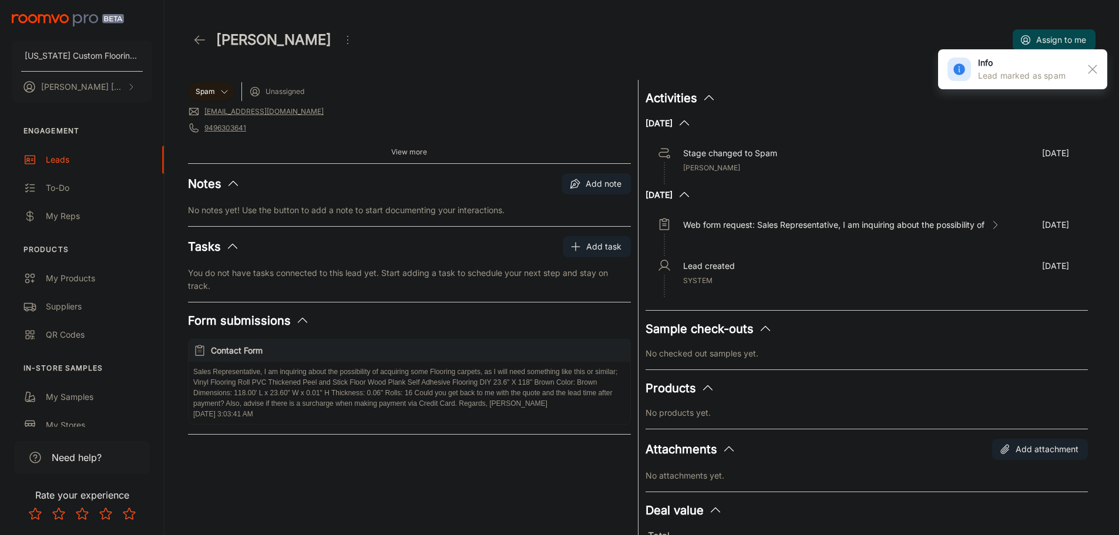
click at [203, 37] on icon at bounding box center [200, 40] width 14 height 14
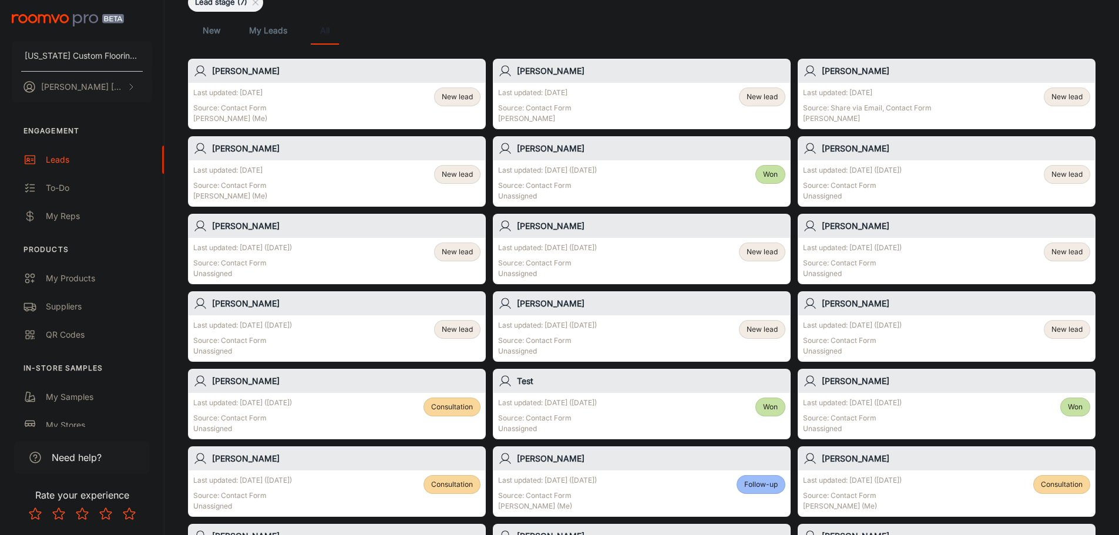
scroll to position [176, 0]
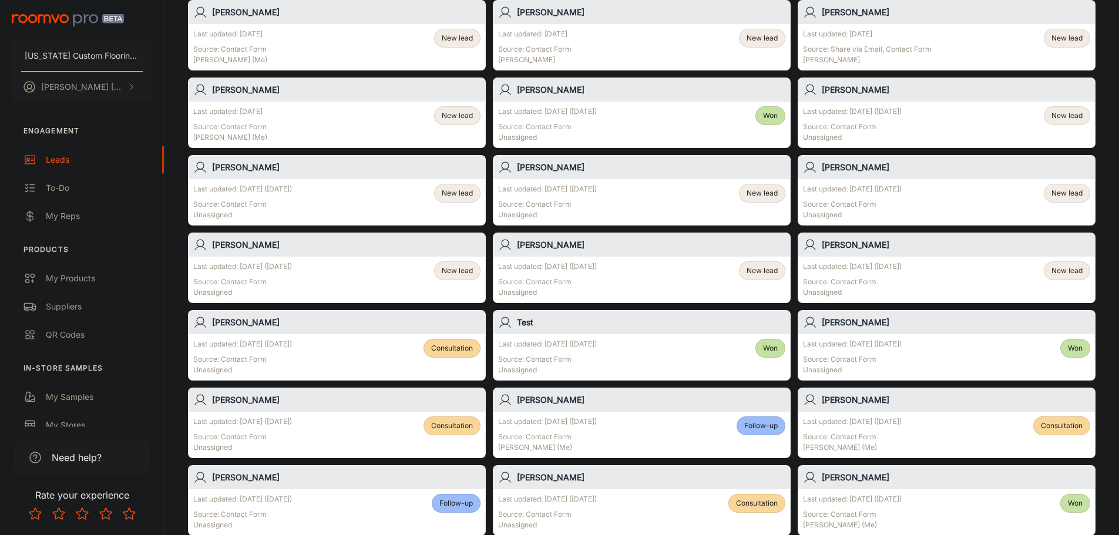
click at [751, 422] on span "Follow-up" at bounding box center [760, 426] width 33 height 11
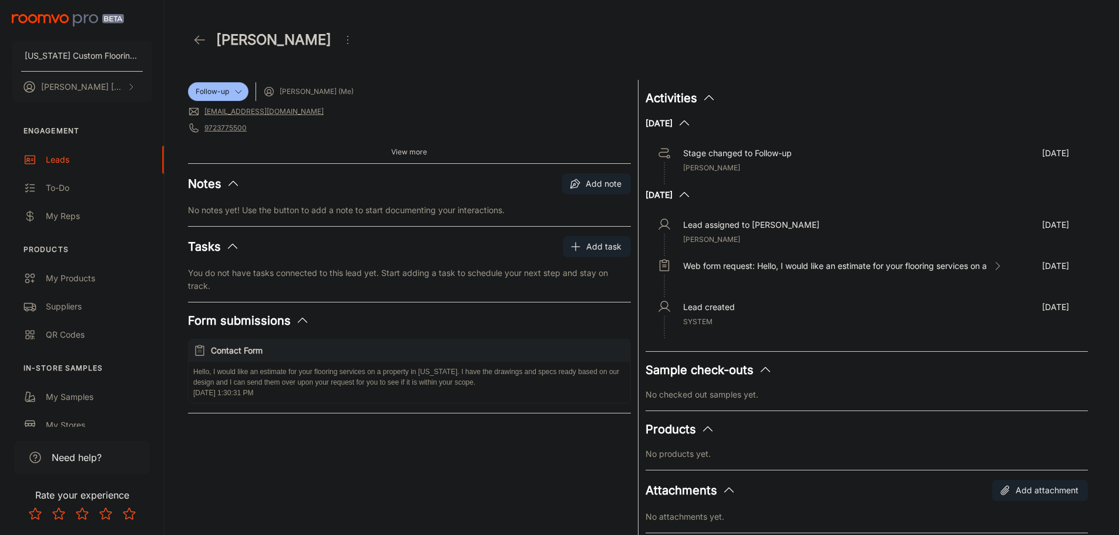
click at [401, 154] on span "View more" at bounding box center [409, 152] width 36 height 11
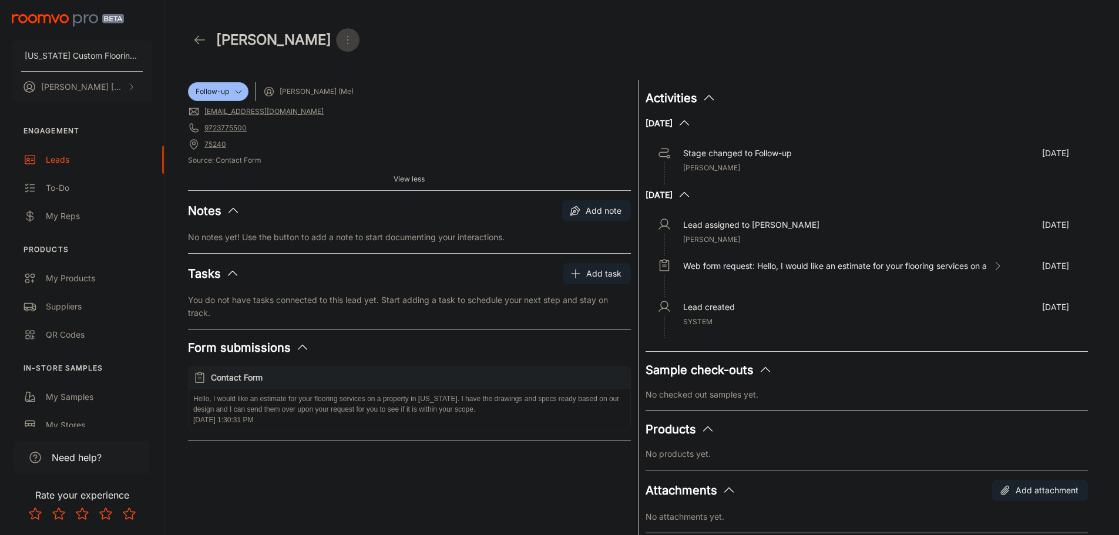
click at [341, 43] on icon "Open menu" at bounding box center [348, 40] width 14 height 14
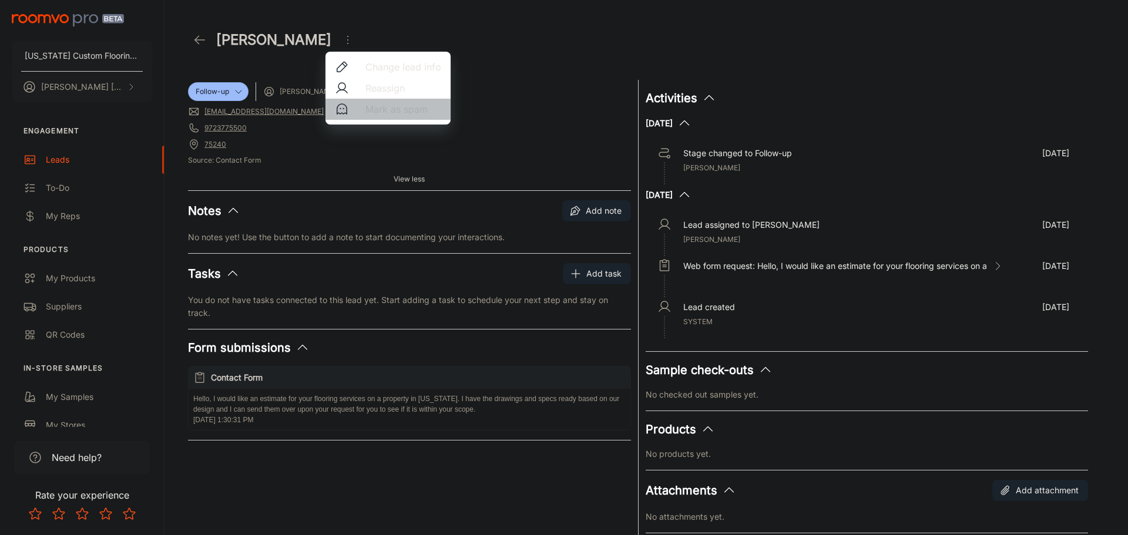
click at [388, 112] on span "Mark as spam" at bounding box center [403, 109] width 76 height 14
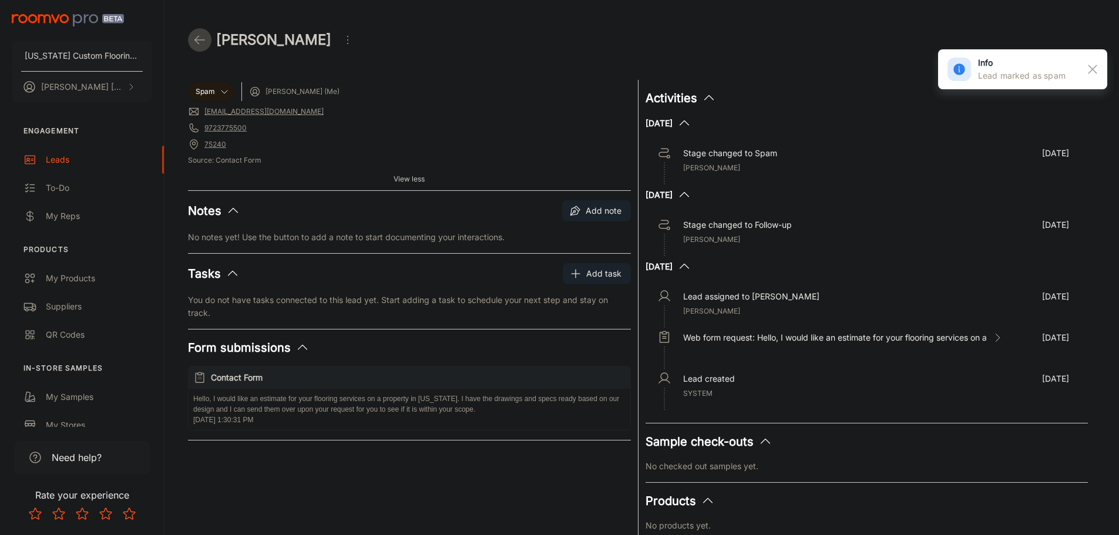
click at [196, 42] on polyline at bounding box center [197, 40] width 4 height 8
